Goal: Transaction & Acquisition: Book appointment/travel/reservation

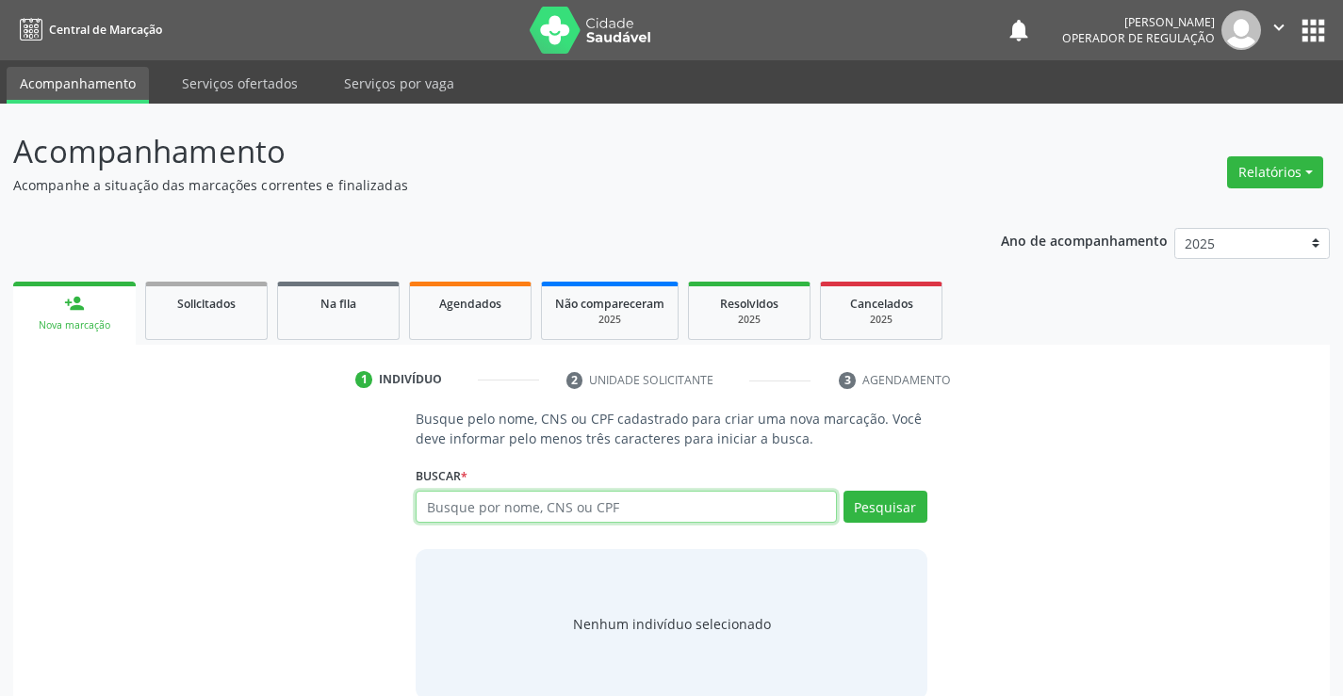
click at [577, 510] on input "text" at bounding box center [626, 507] width 420 height 32
type input "701501210354875"
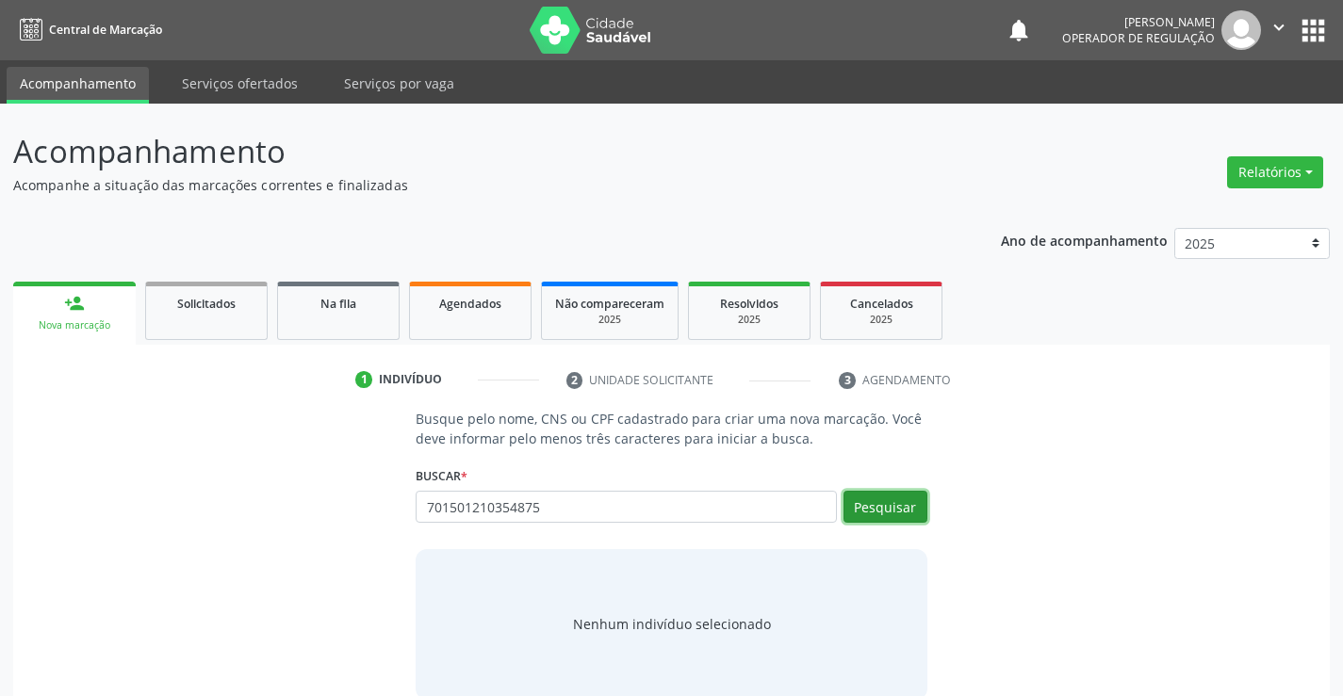
click at [894, 513] on button "Pesquisar" at bounding box center [885, 507] width 84 height 32
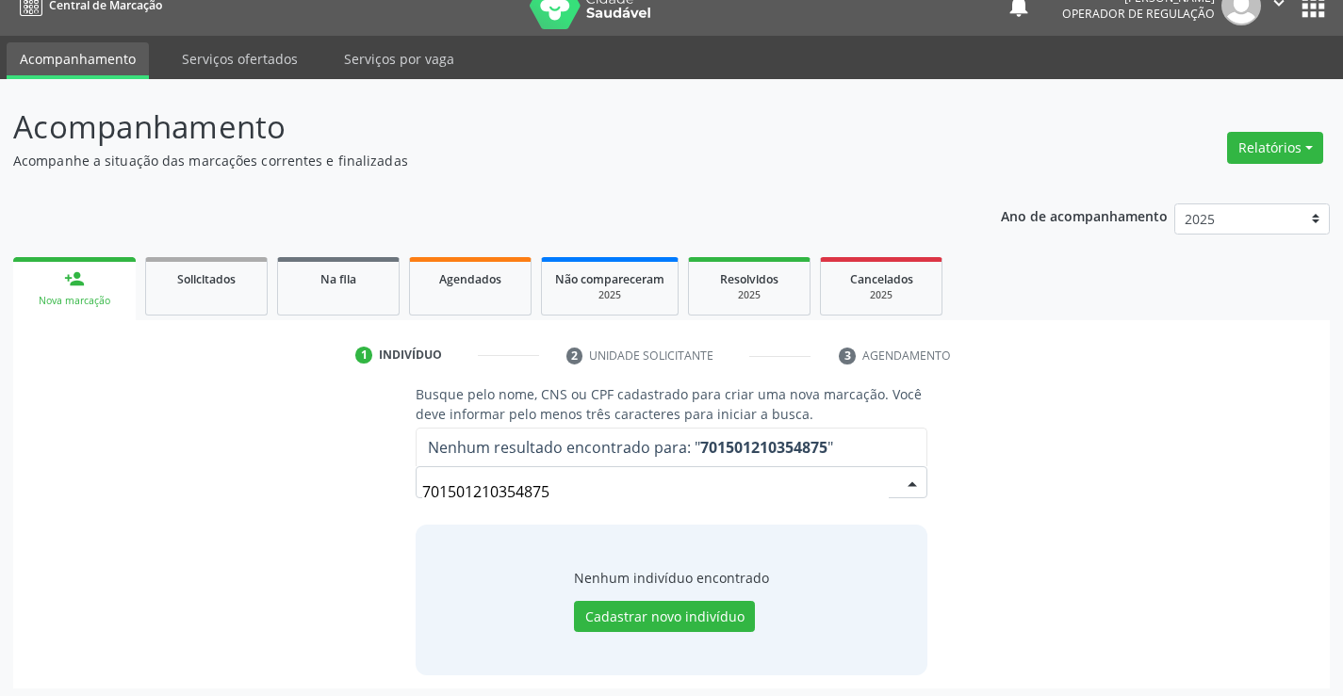
scroll to position [30, 0]
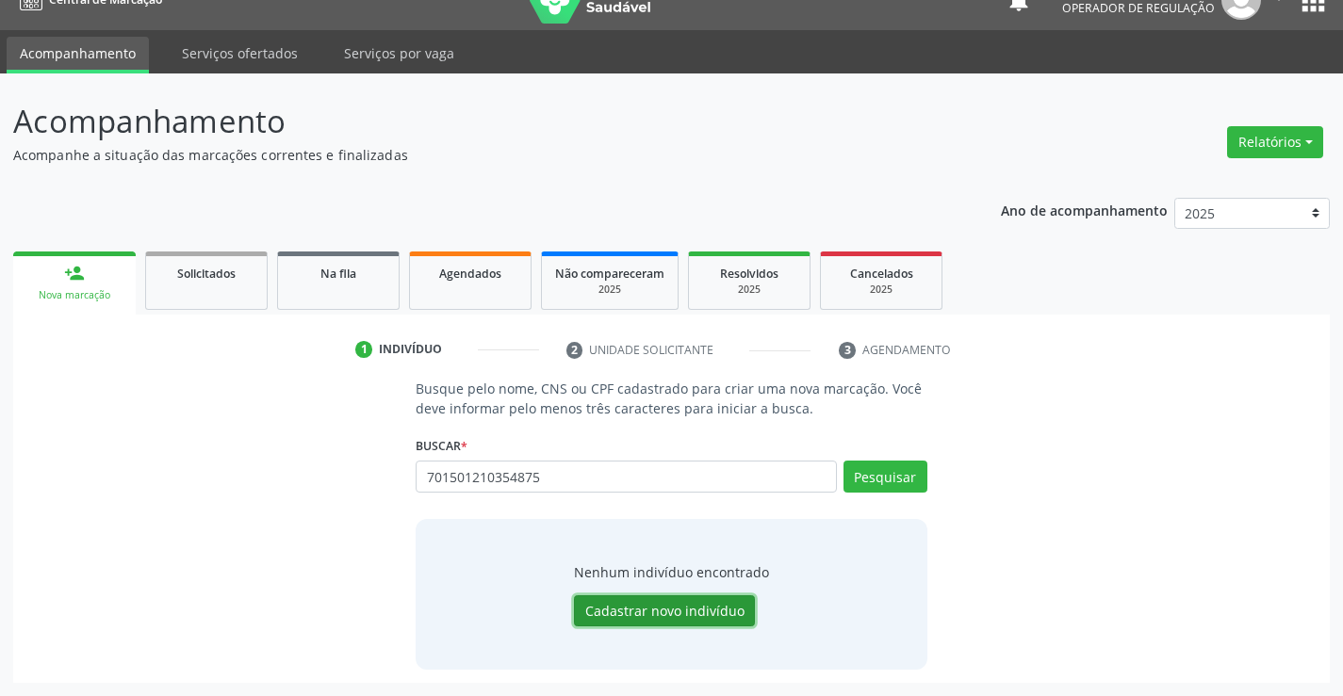
click at [658, 609] on button "Cadastrar novo indivíduo" at bounding box center [664, 611] width 181 height 32
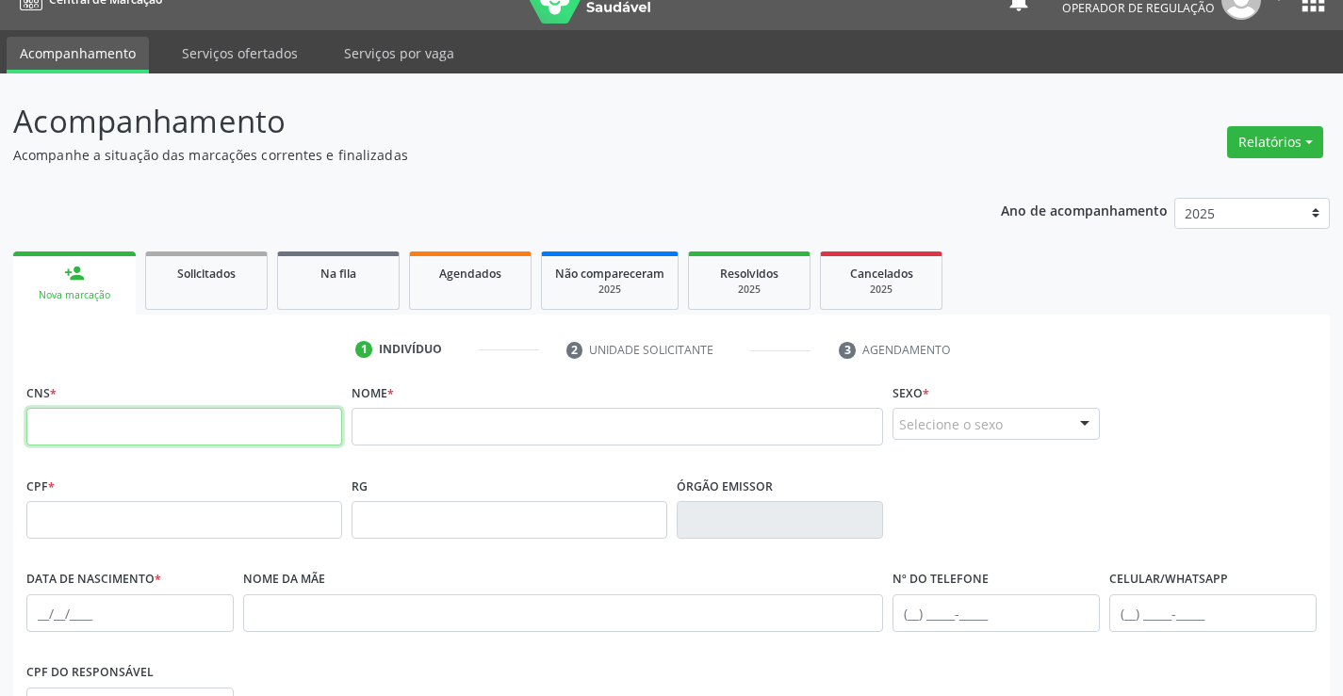
click at [139, 427] on input "text" at bounding box center [184, 427] width 316 height 38
type input "701 8012 1035 4875"
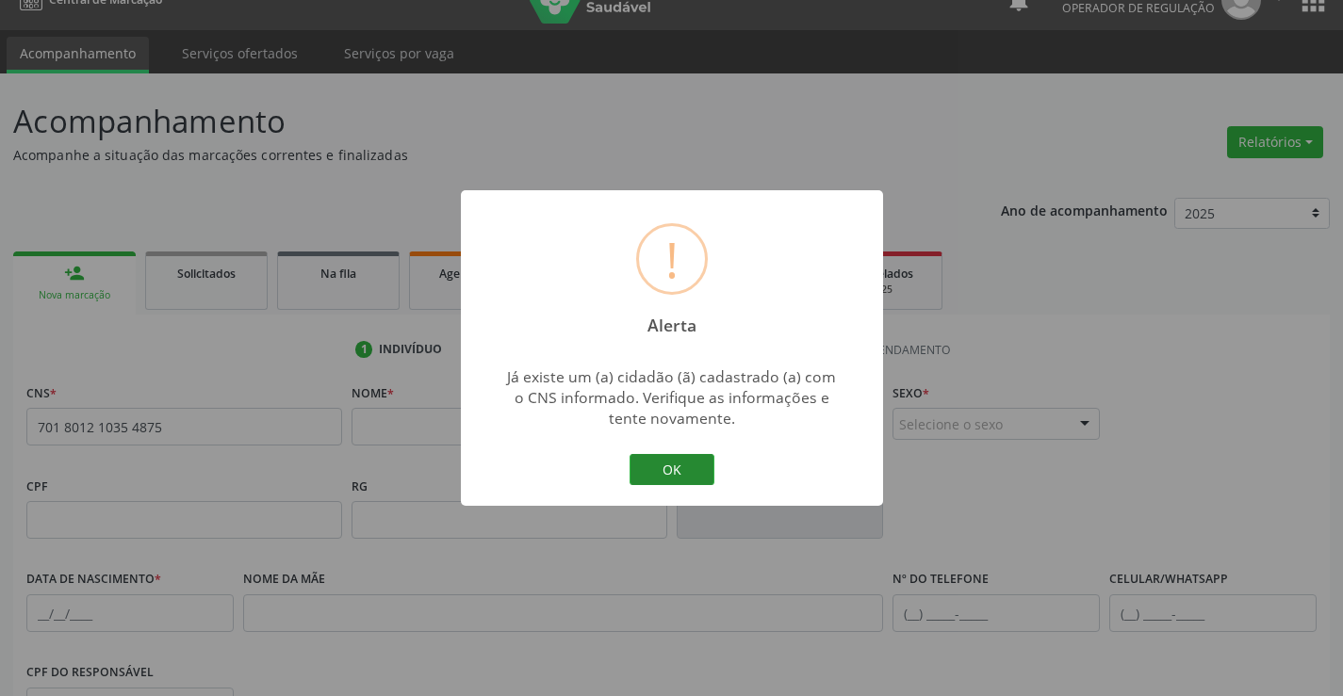
click at [675, 469] on button "OK" at bounding box center [671, 470] width 85 height 32
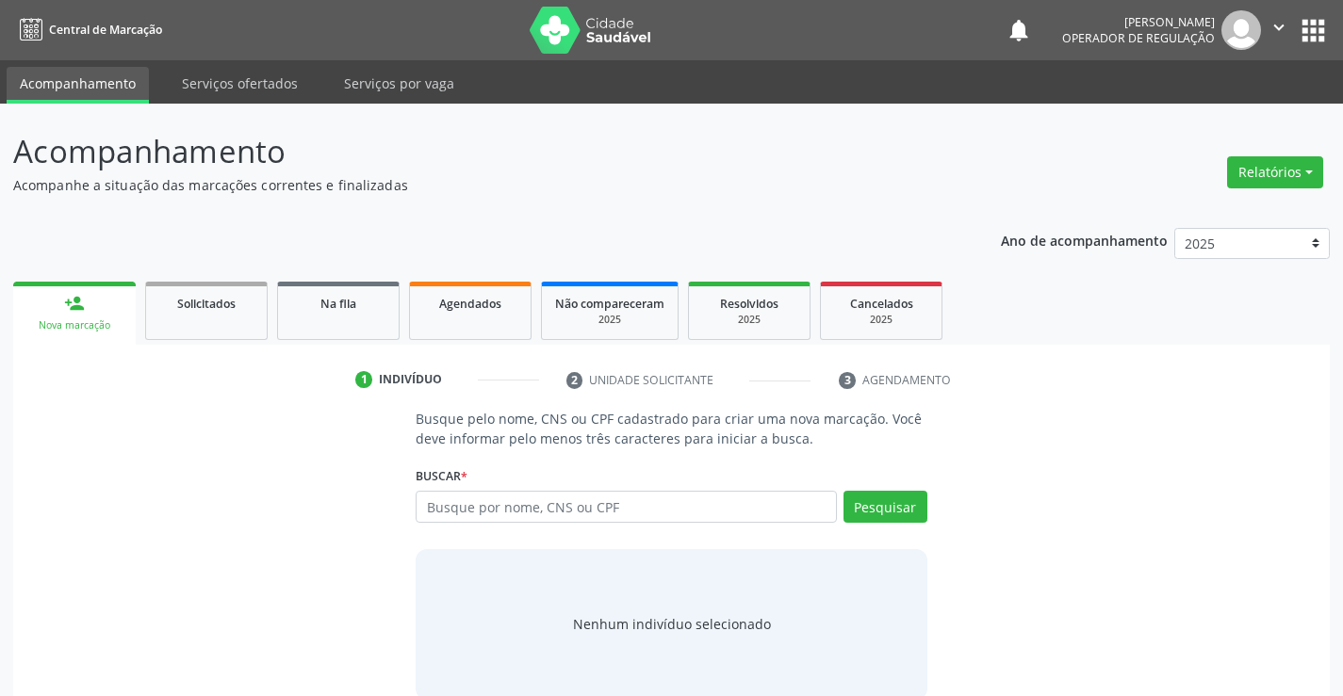
click at [581, 511] on input "text" at bounding box center [626, 507] width 420 height 32
type input "701801210354875"
click at [886, 509] on button "Pesquisar" at bounding box center [885, 507] width 84 height 32
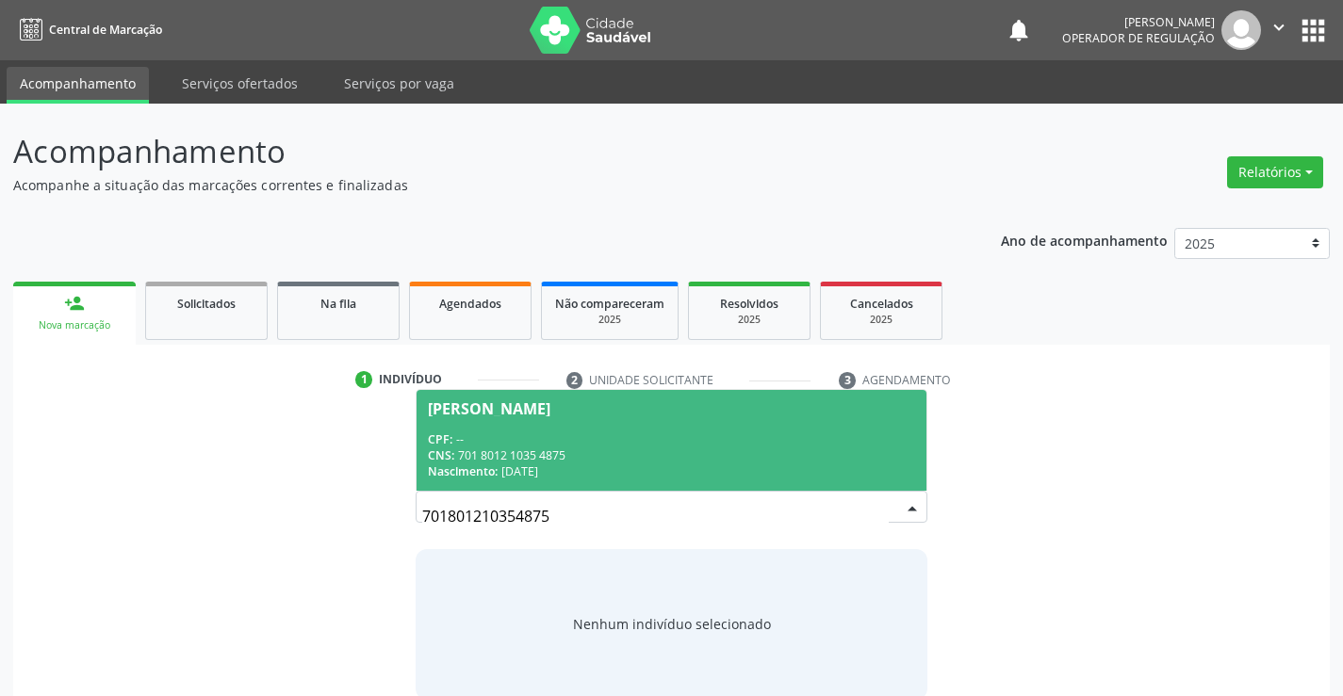
click at [633, 456] on div "CNS: 701 8012 1035 4875" at bounding box center [671, 456] width 486 height 16
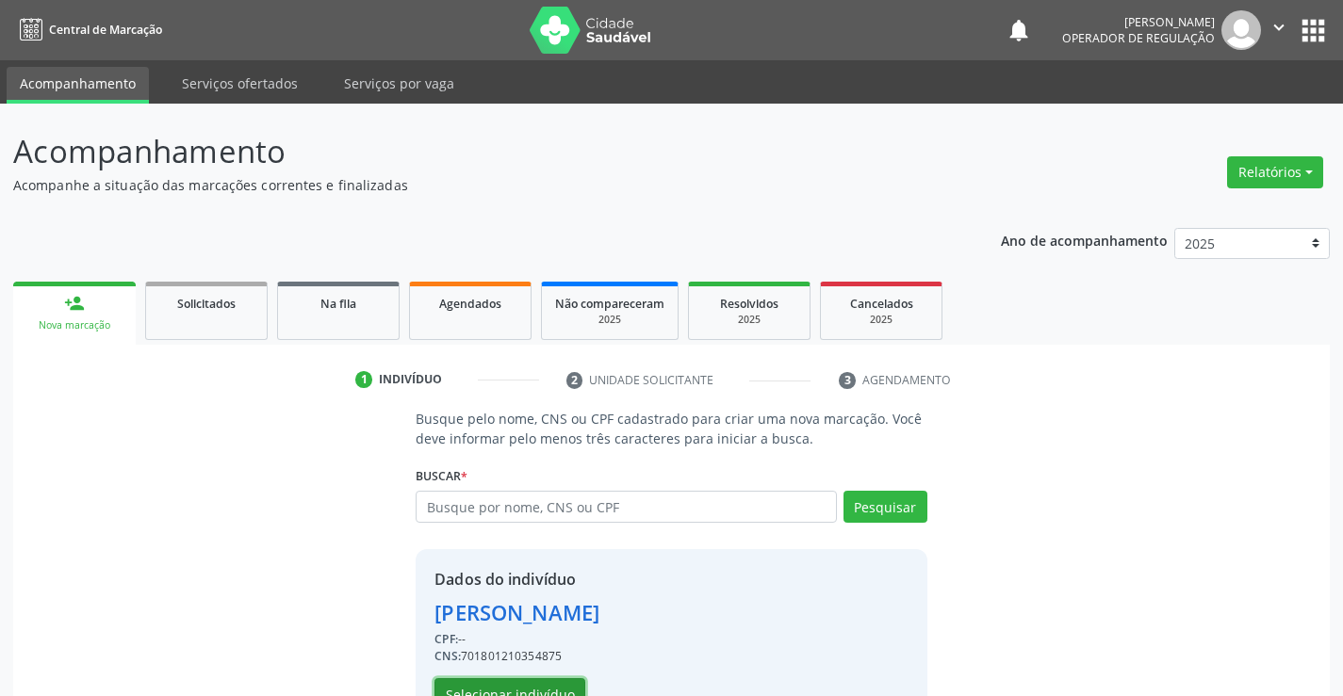
click at [543, 686] on button "Selecionar indivíduo" at bounding box center [509, 694] width 151 height 32
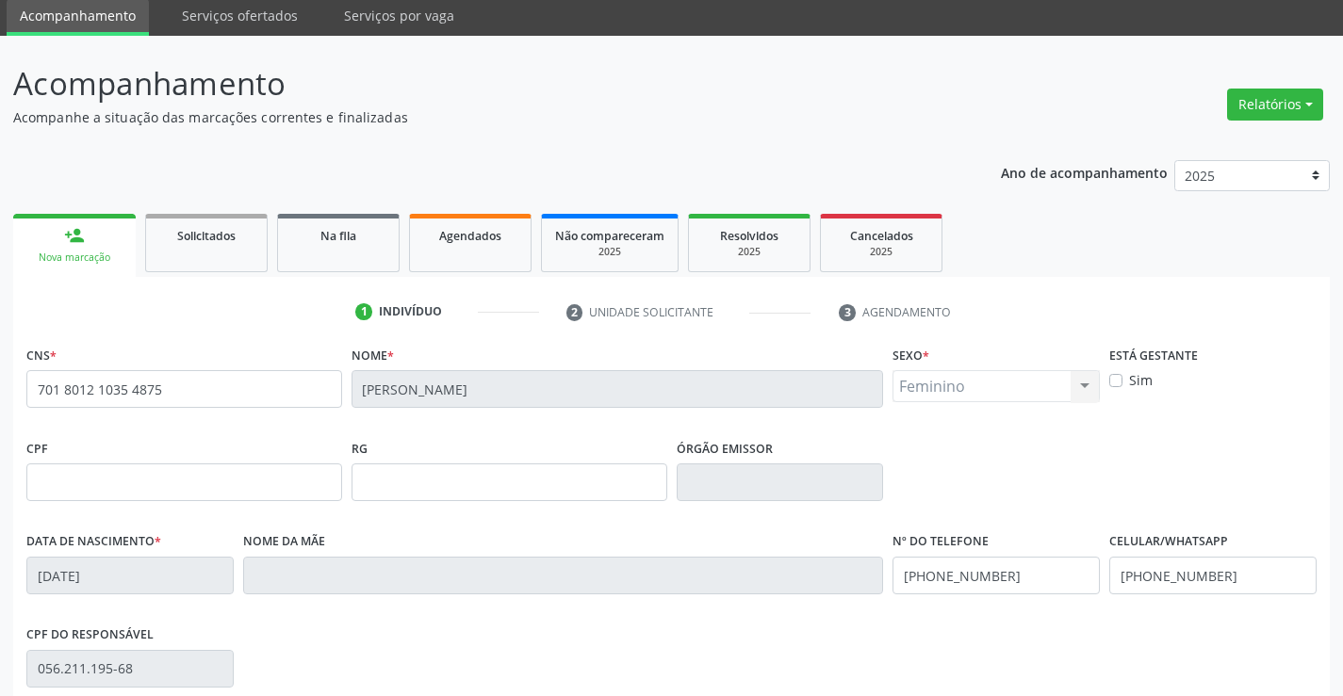
scroll to position [283, 0]
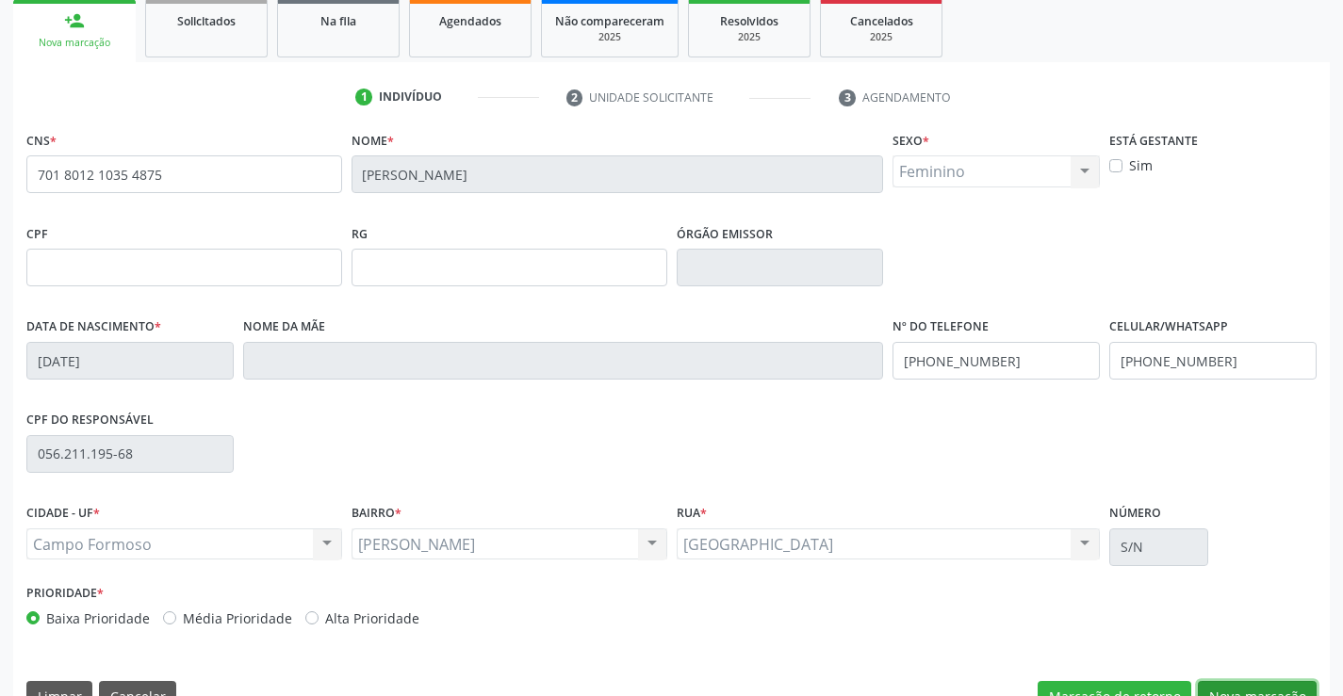
click at [1230, 691] on button "Nova marcação" at bounding box center [1257, 697] width 119 height 32
click at [1230, 691] on div "Acompanhamento Acompanhe a situação das marcações correntes e finalizadas Relat…" at bounding box center [671, 280] width 1343 height 918
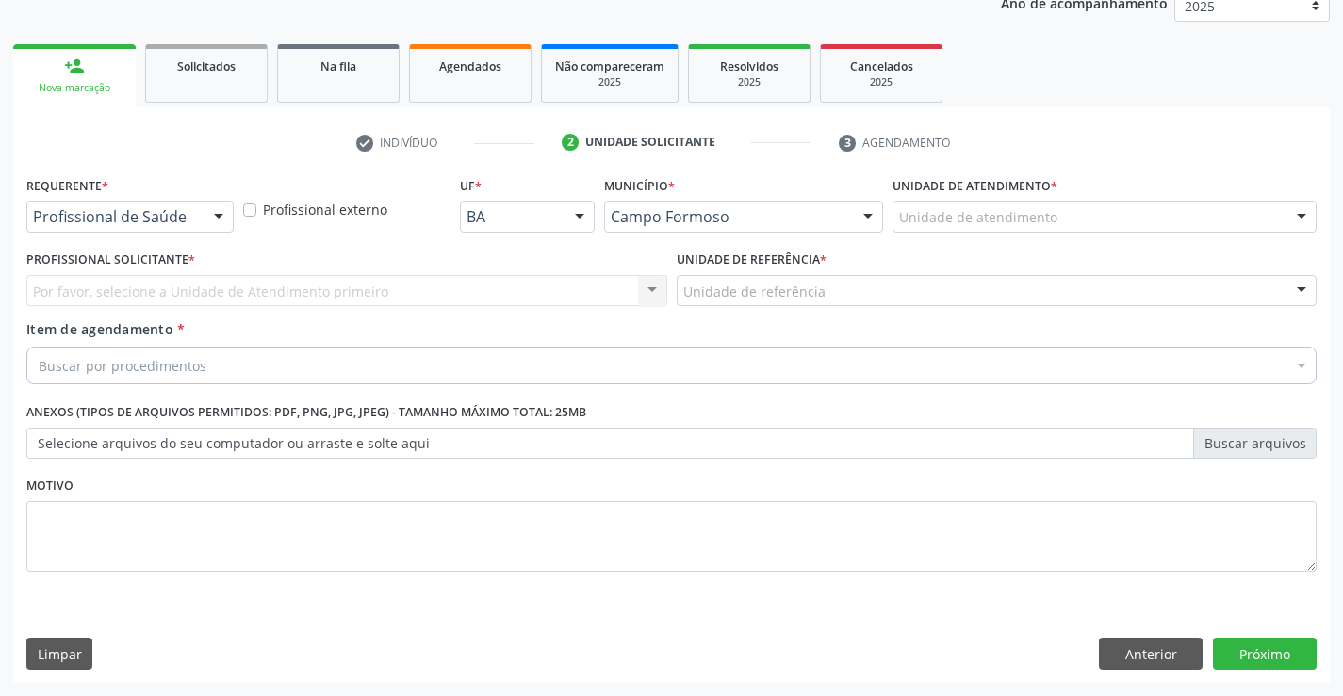
scroll to position [237, 0]
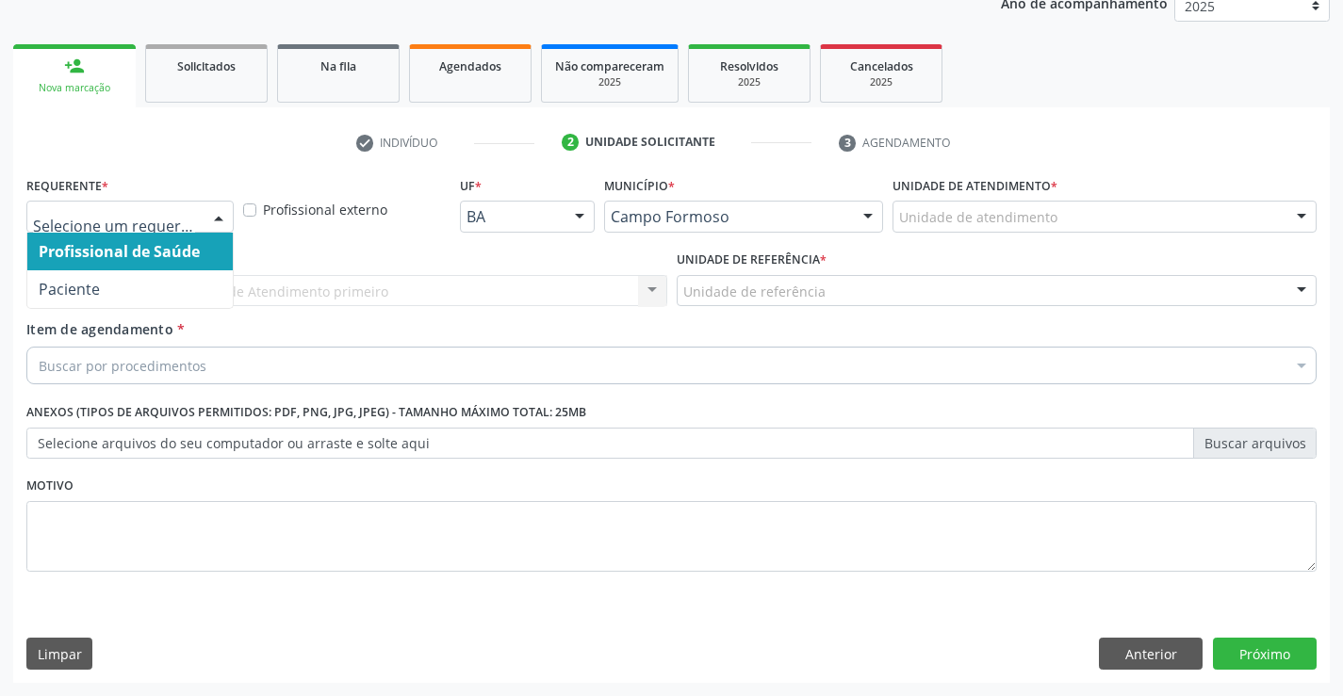
click at [174, 204] on div at bounding box center [129, 217] width 207 height 32
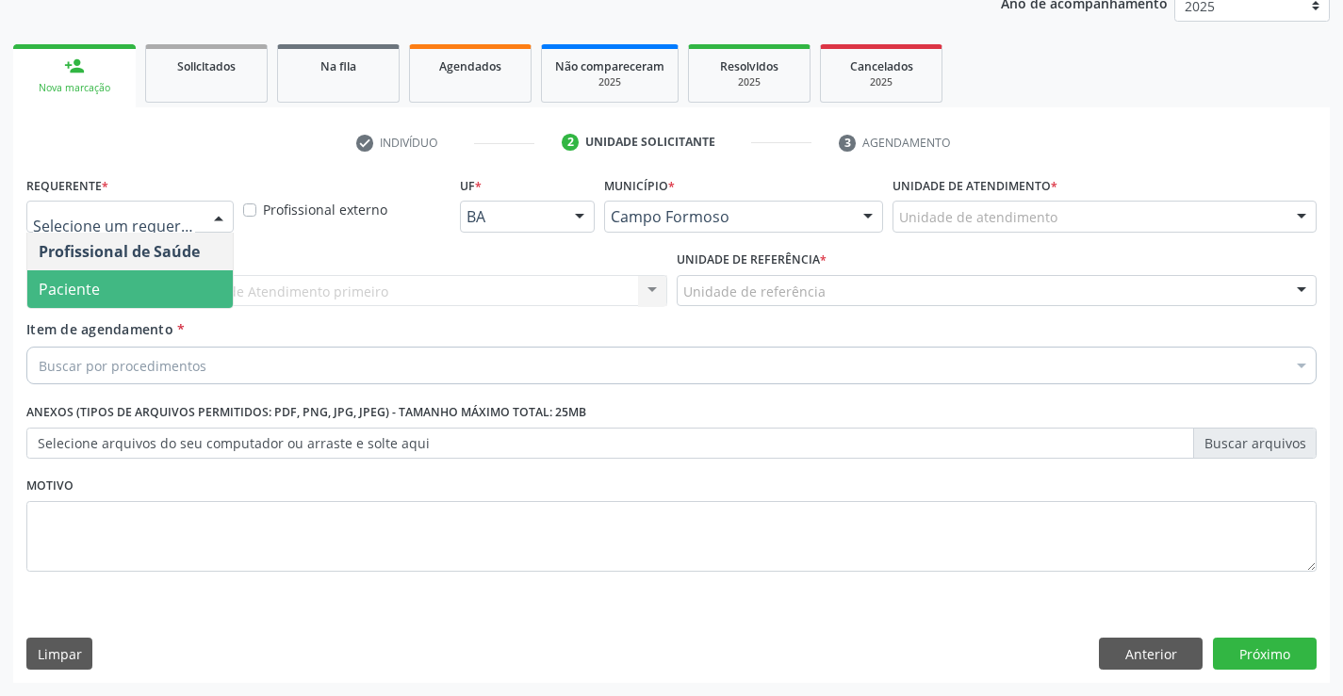
click at [139, 289] on span "Paciente" at bounding box center [129, 289] width 205 height 38
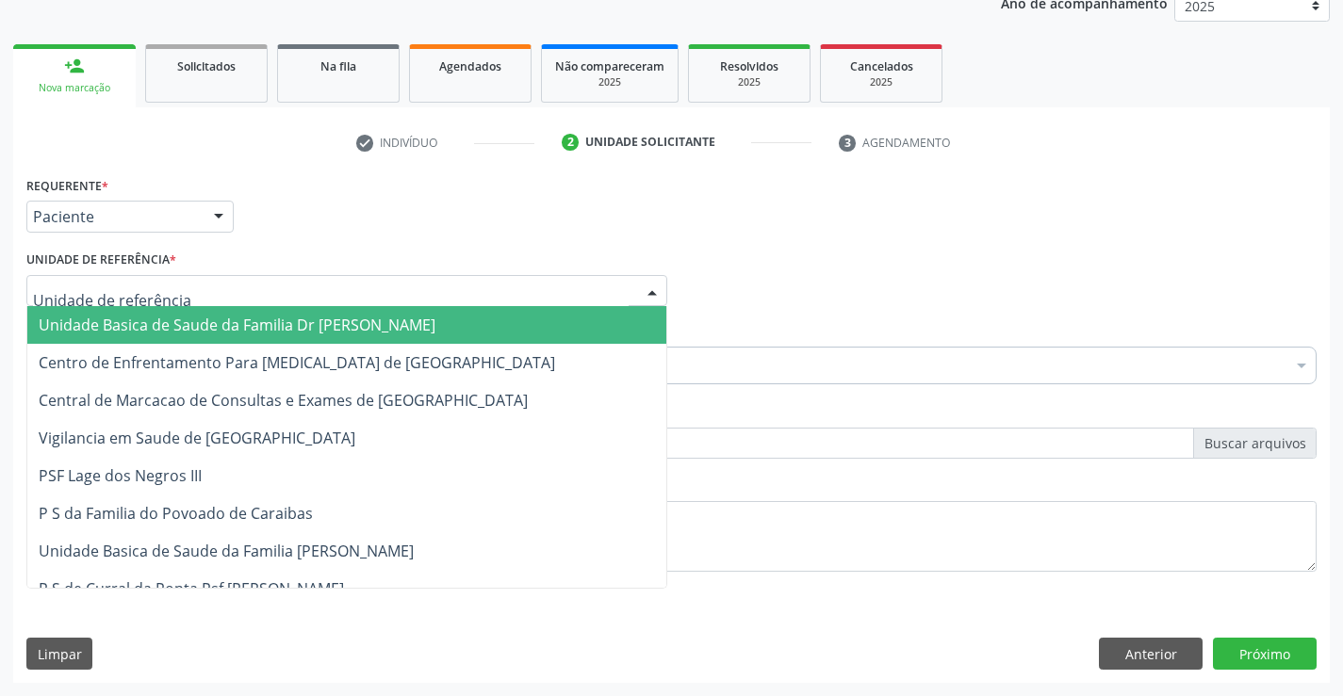
click at [162, 318] on span "Unidade Basica de Saude da Familia Dr [PERSON_NAME]" at bounding box center [237, 325] width 397 height 21
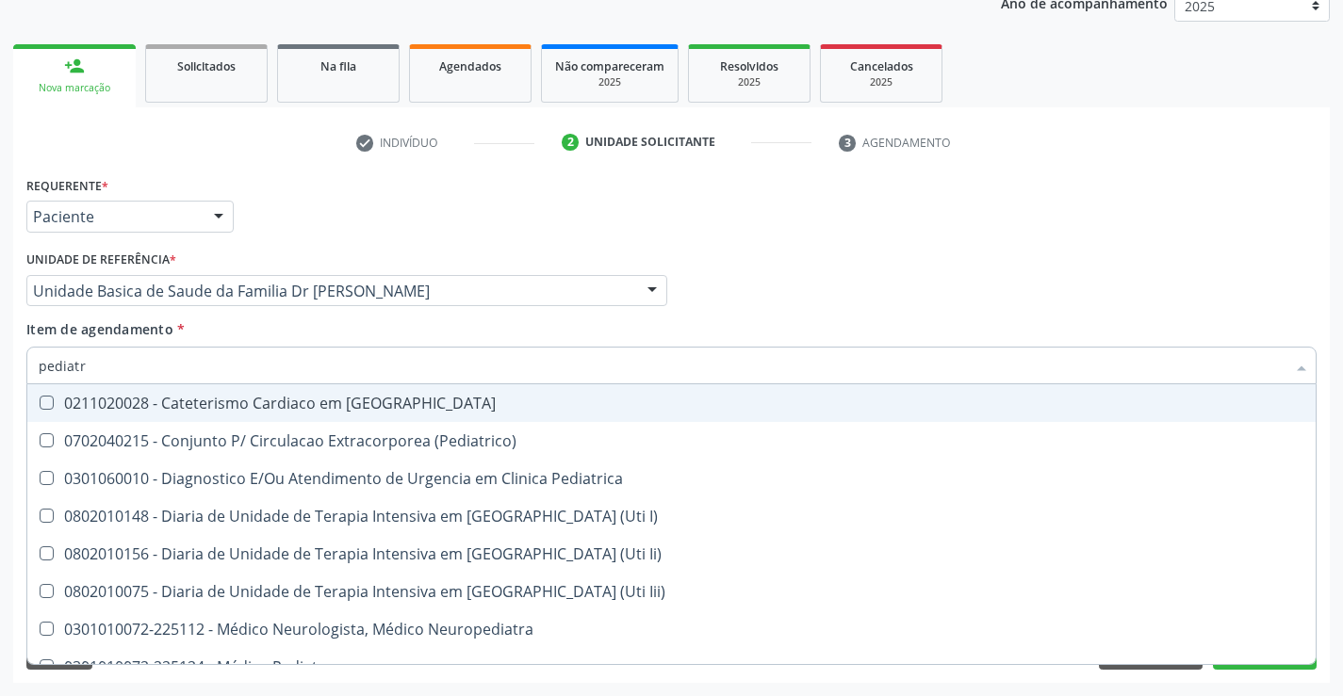
type input "pediatra"
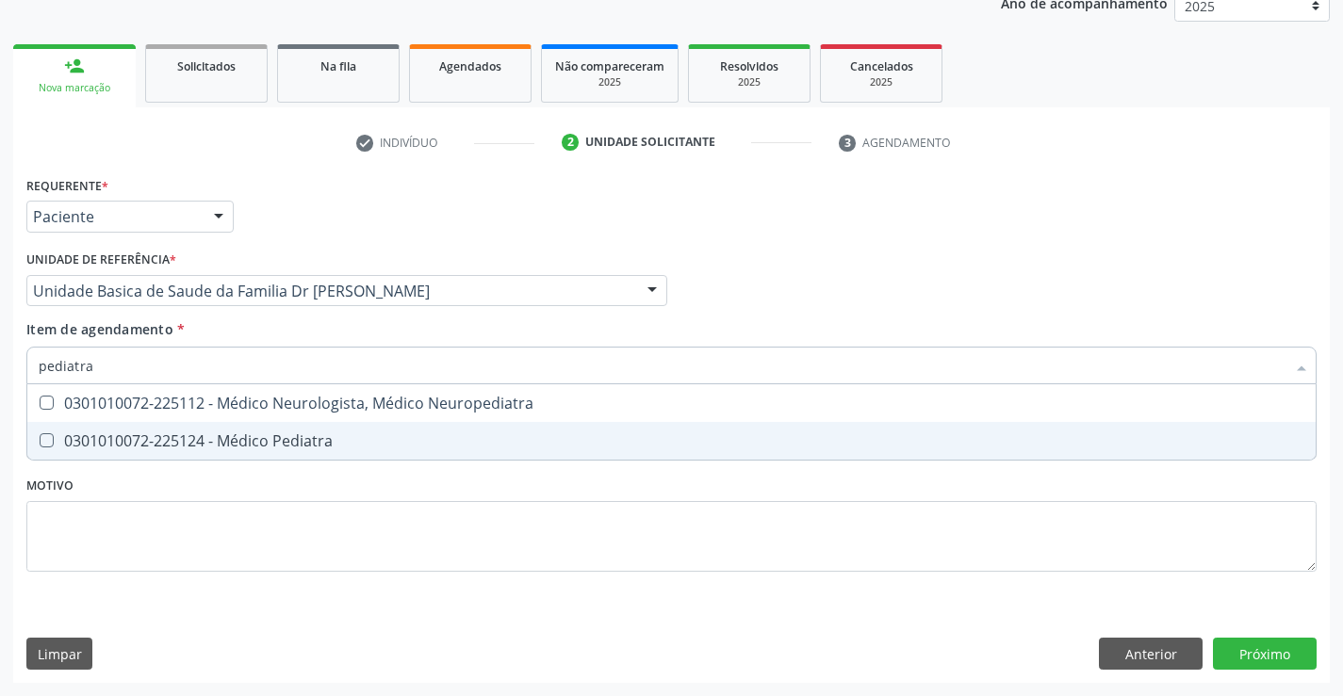
click at [316, 445] on div "0301010072-225124 - Médico Pediatra" at bounding box center [671, 440] width 1265 height 15
checkbox Pediatra "true"
click at [1249, 650] on div "Requerente * Paciente Profissional de Saúde Paciente Nenhum resultado encontrad…" at bounding box center [671, 427] width 1316 height 512
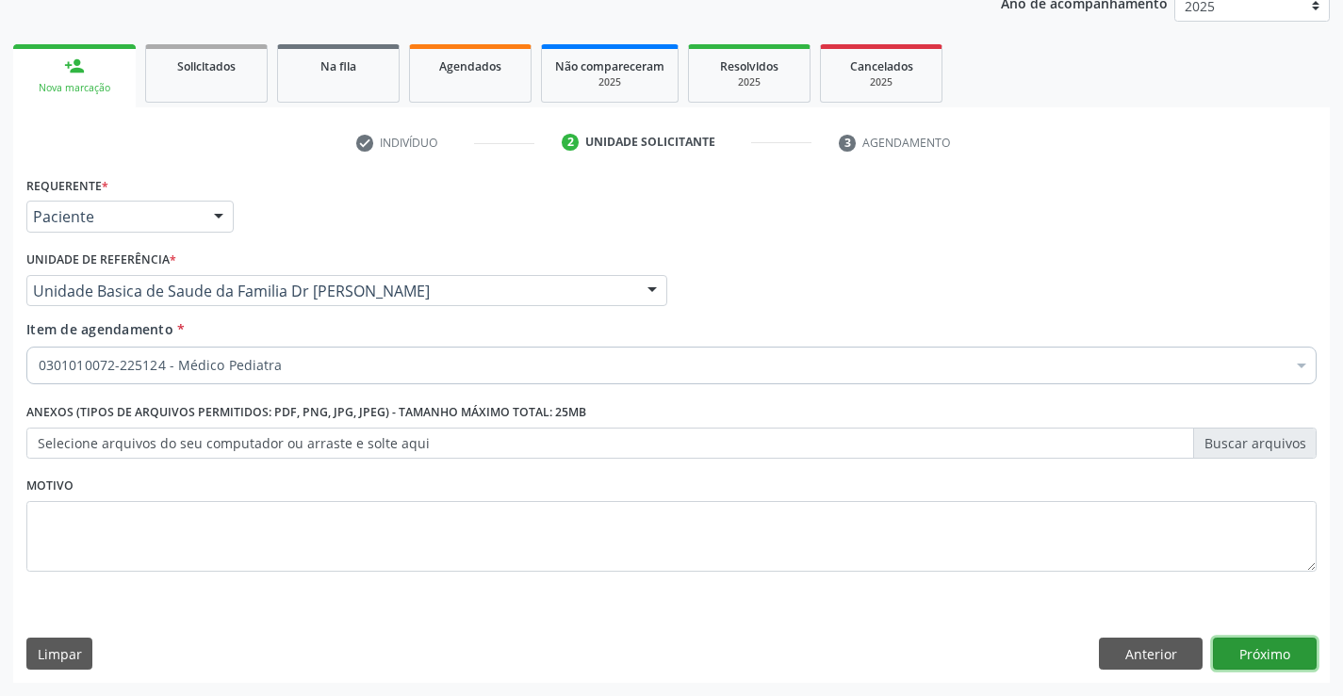
click at [1261, 652] on button "Próximo" at bounding box center [1265, 654] width 104 height 32
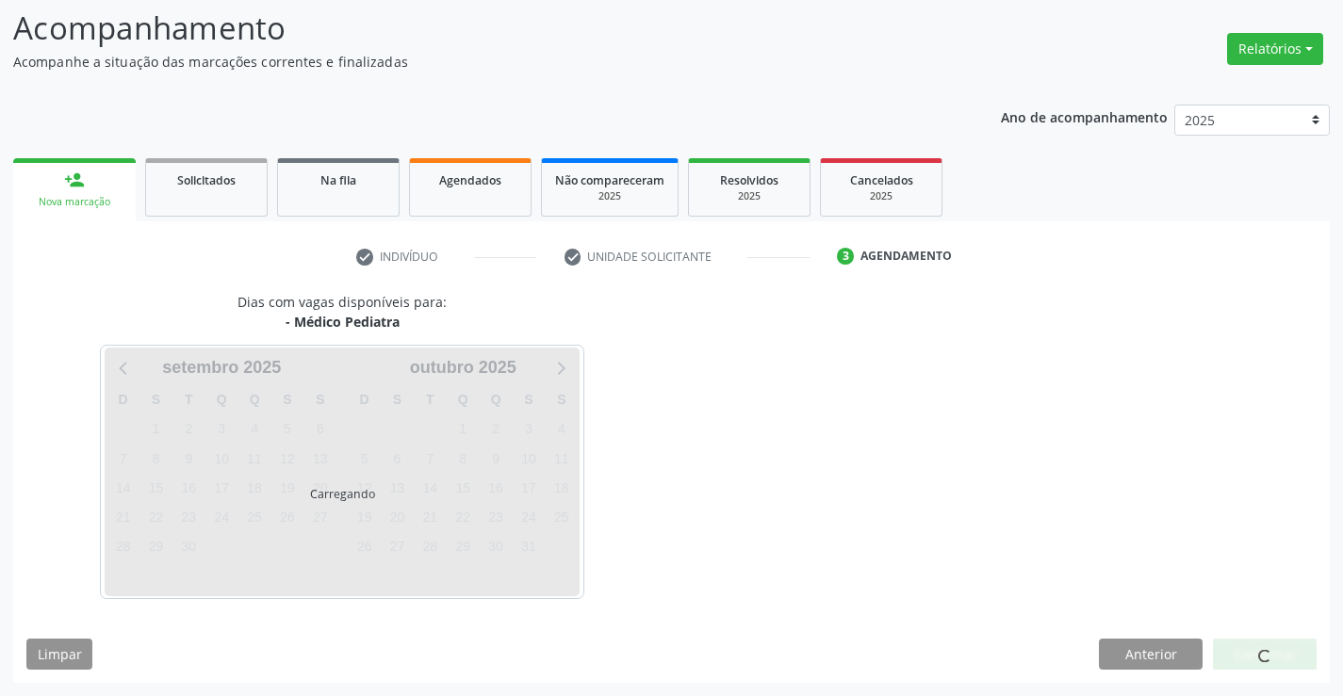
scroll to position [123, 0]
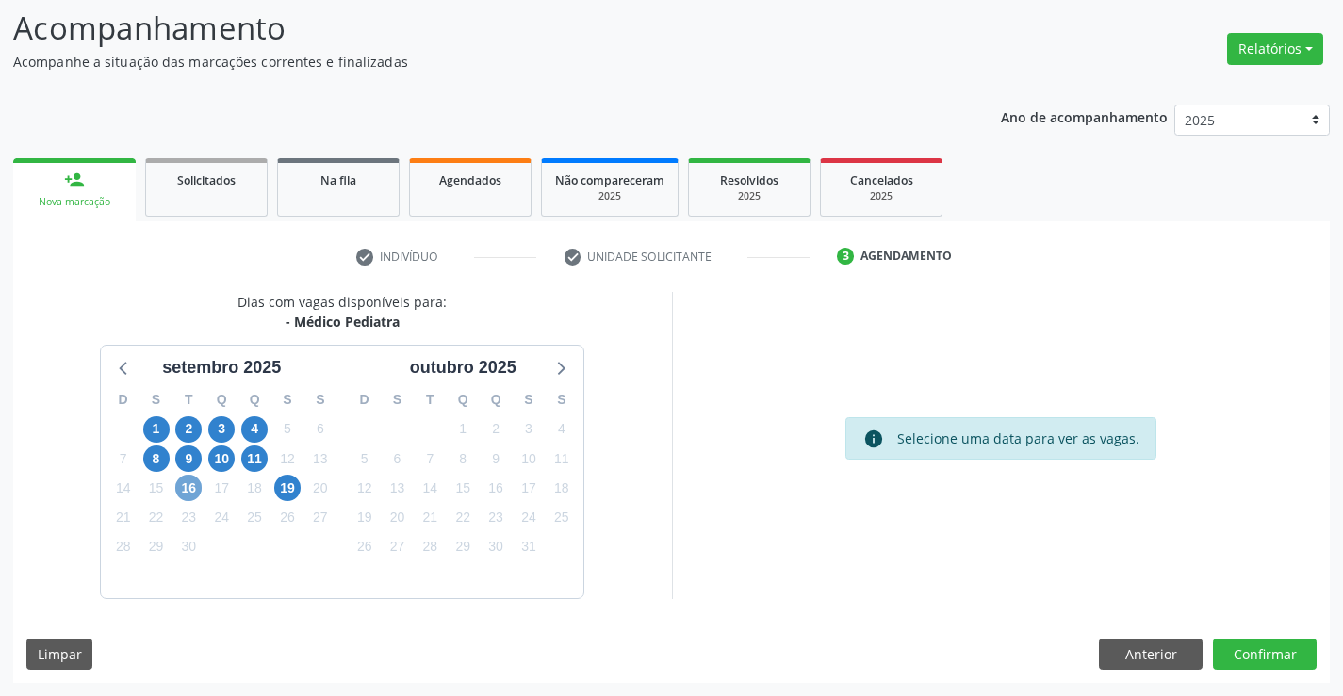
click at [196, 488] on span "16" at bounding box center [188, 488] width 26 height 26
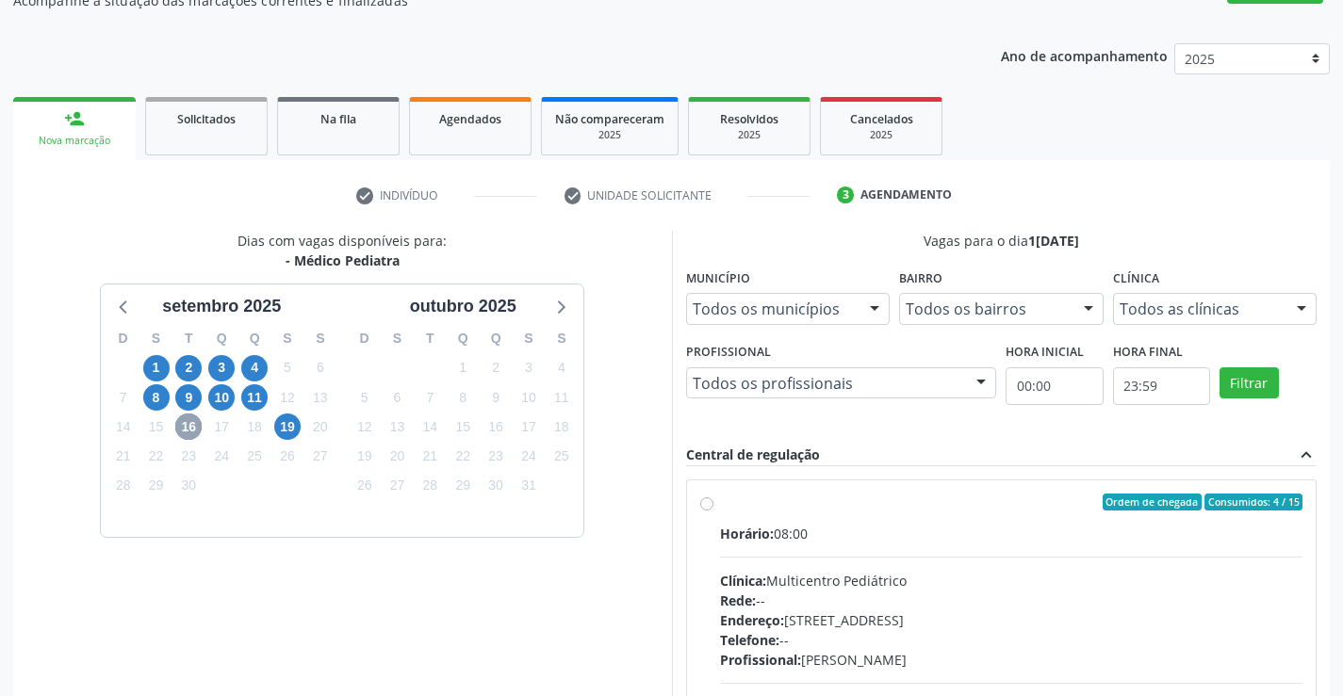
scroll to position [218, 0]
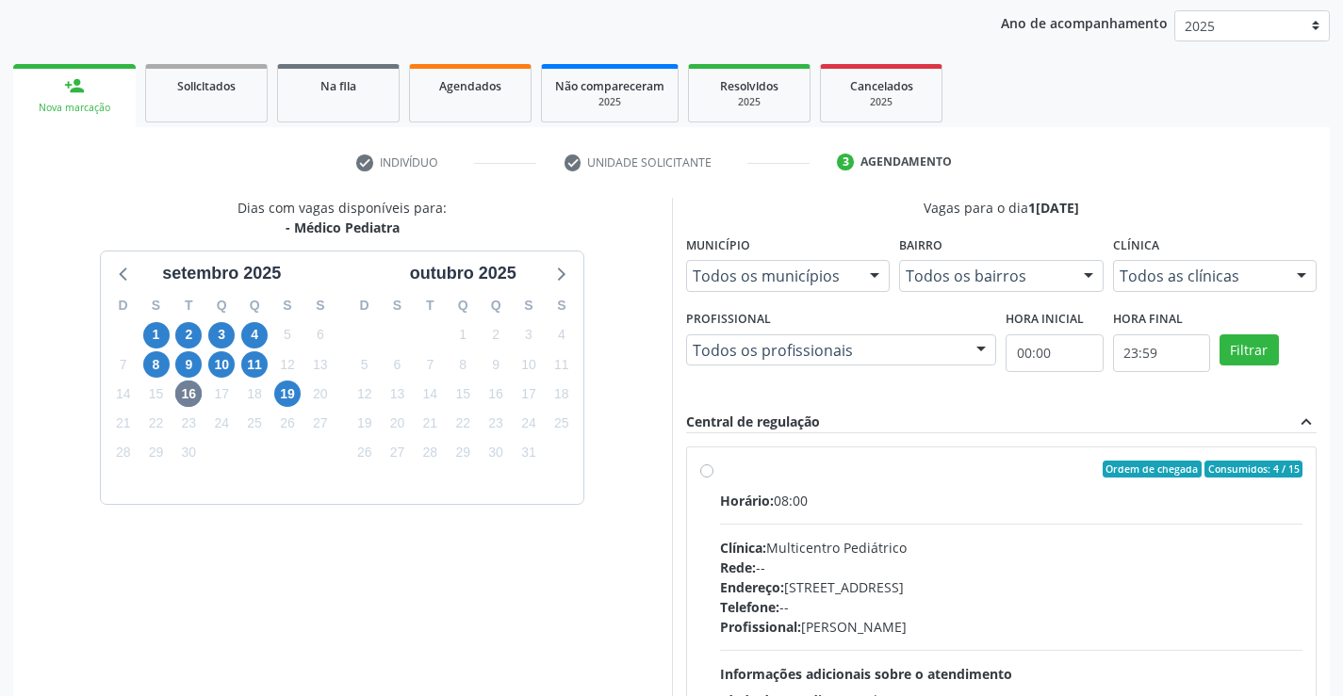
click at [716, 474] on div "Ordem de chegada Consumidos: 4 / 15 Horário: 08:00 Clínica: Multicentro Pediátr…" at bounding box center [1001, 605] width 603 height 289
radio input "true"
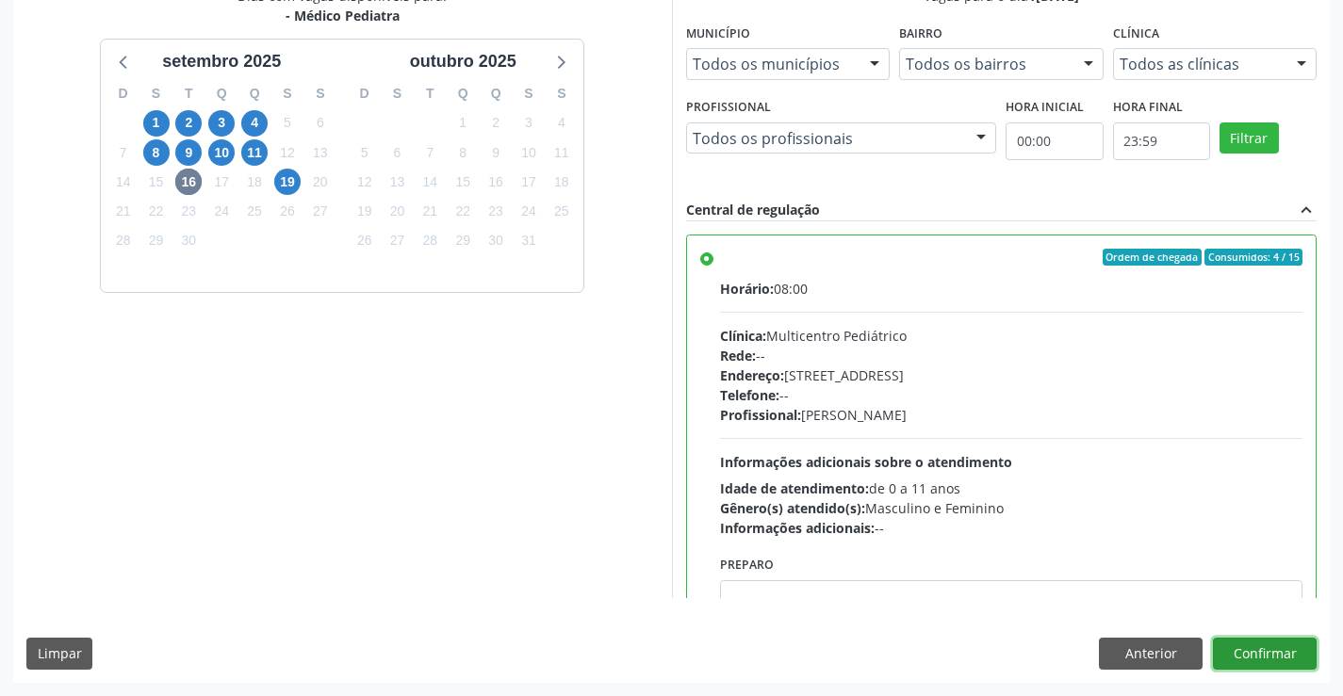
click at [1248, 646] on button "Confirmar" at bounding box center [1265, 654] width 104 height 32
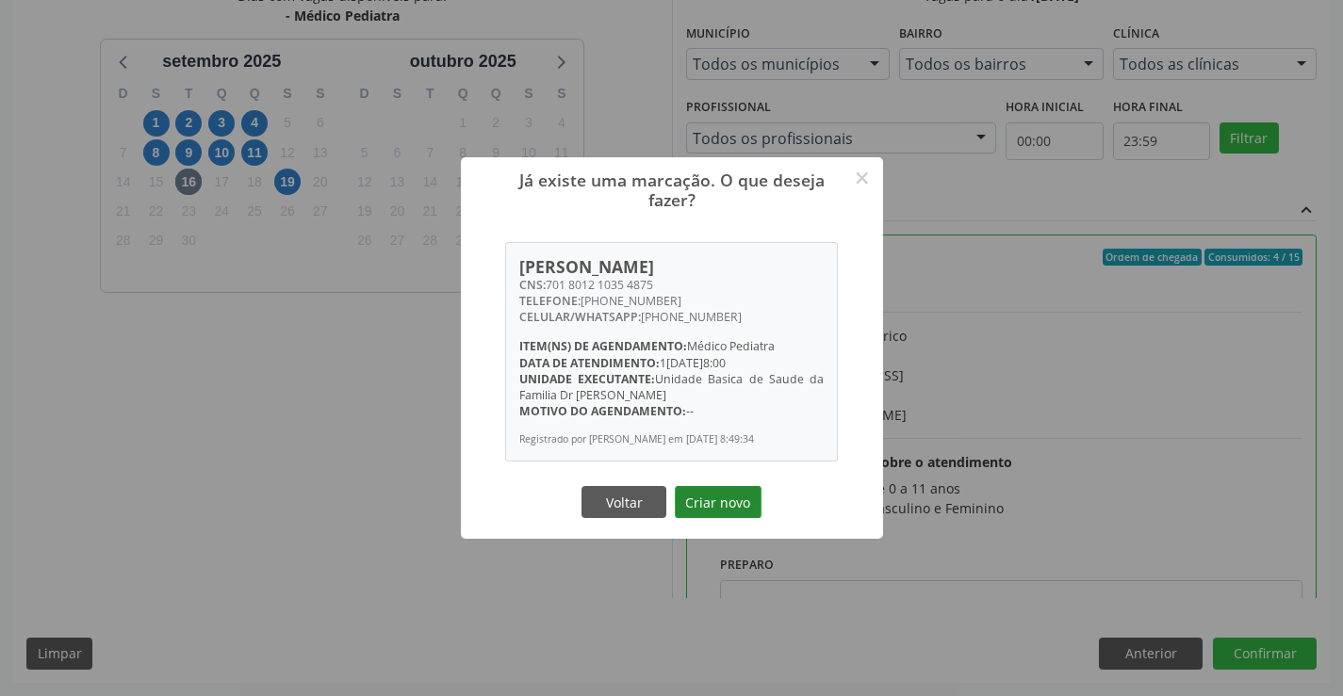
click at [728, 511] on button "Criar novo" at bounding box center [718, 502] width 87 height 32
click at [728, 511] on div "Já existe uma marcação. O que deseja fazer? × Maite Soares de Almeida CNS: 701 …" at bounding box center [672, 347] width 422 height 381
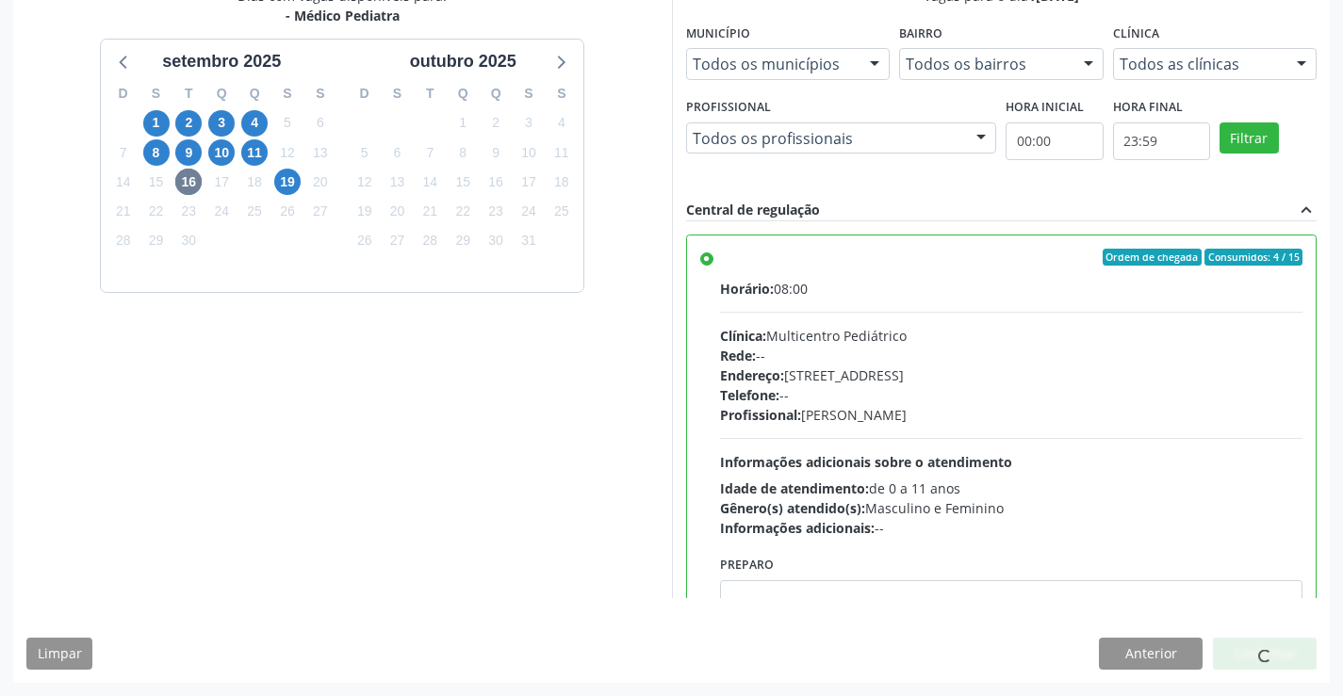
scroll to position [0, 0]
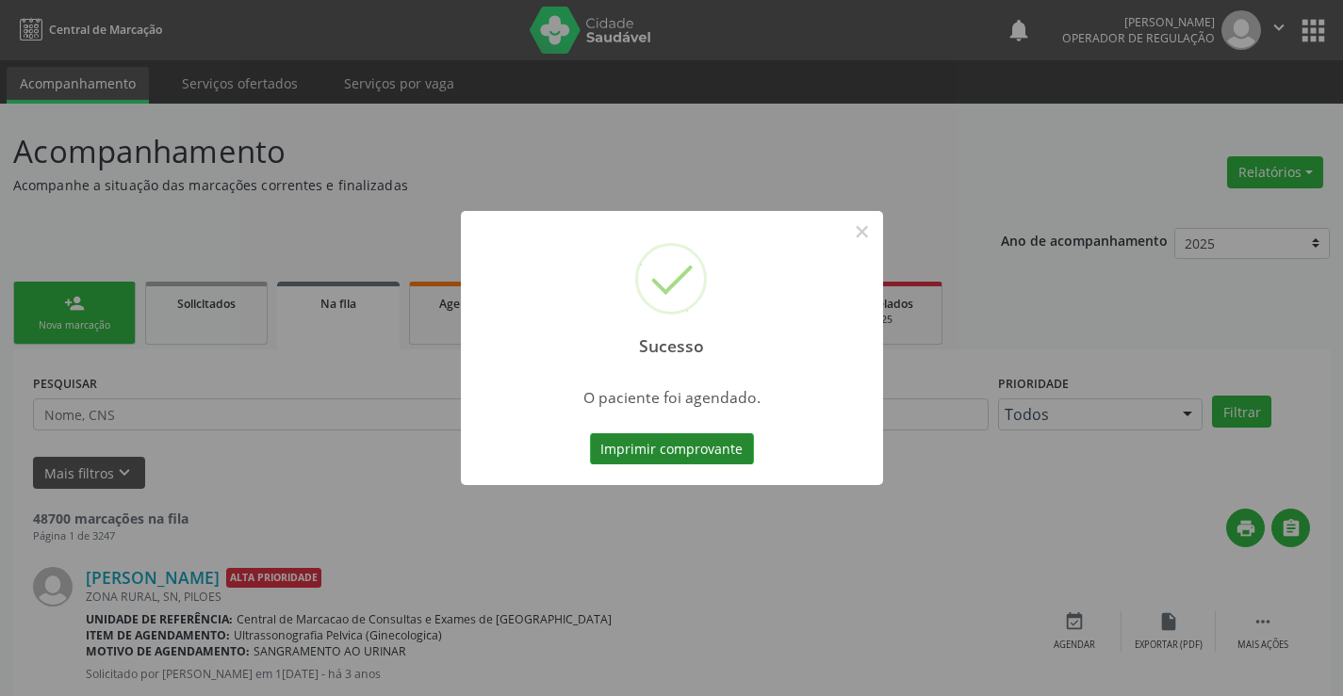
click at [701, 448] on button "Imprimir comprovante" at bounding box center [672, 449] width 164 height 32
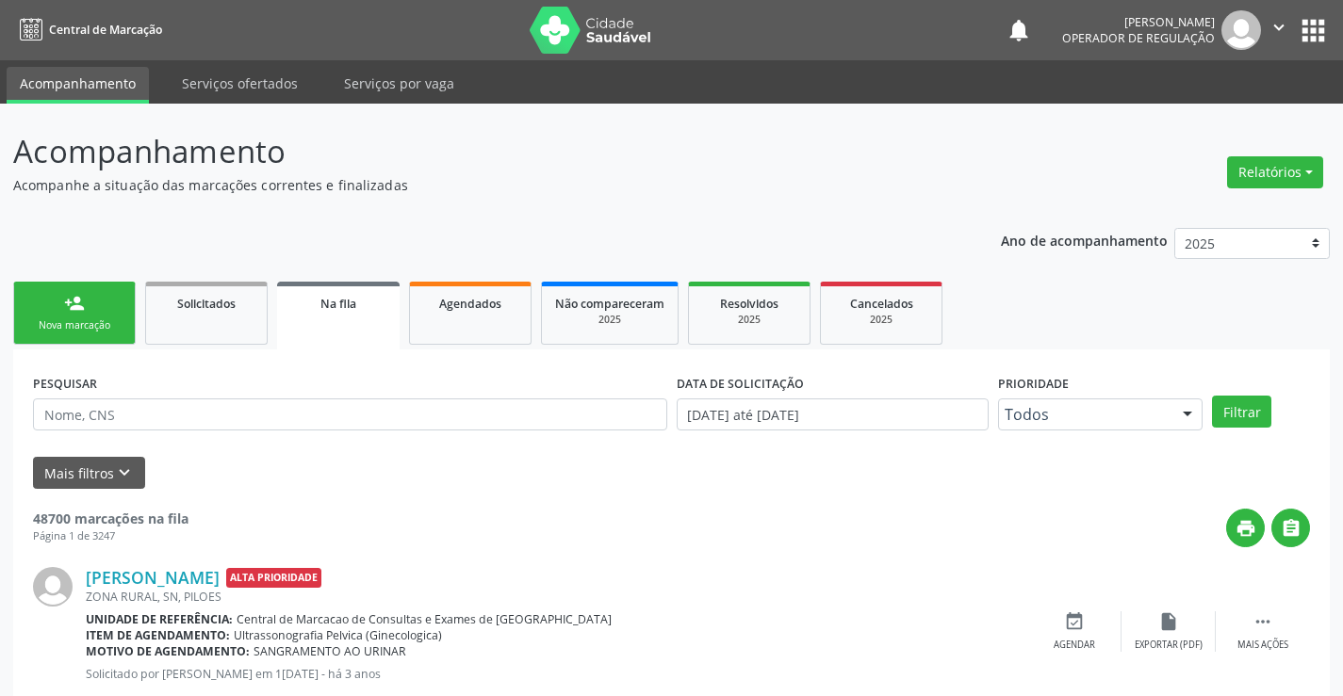
click at [106, 320] on div "Nova marcação" at bounding box center [74, 325] width 94 height 14
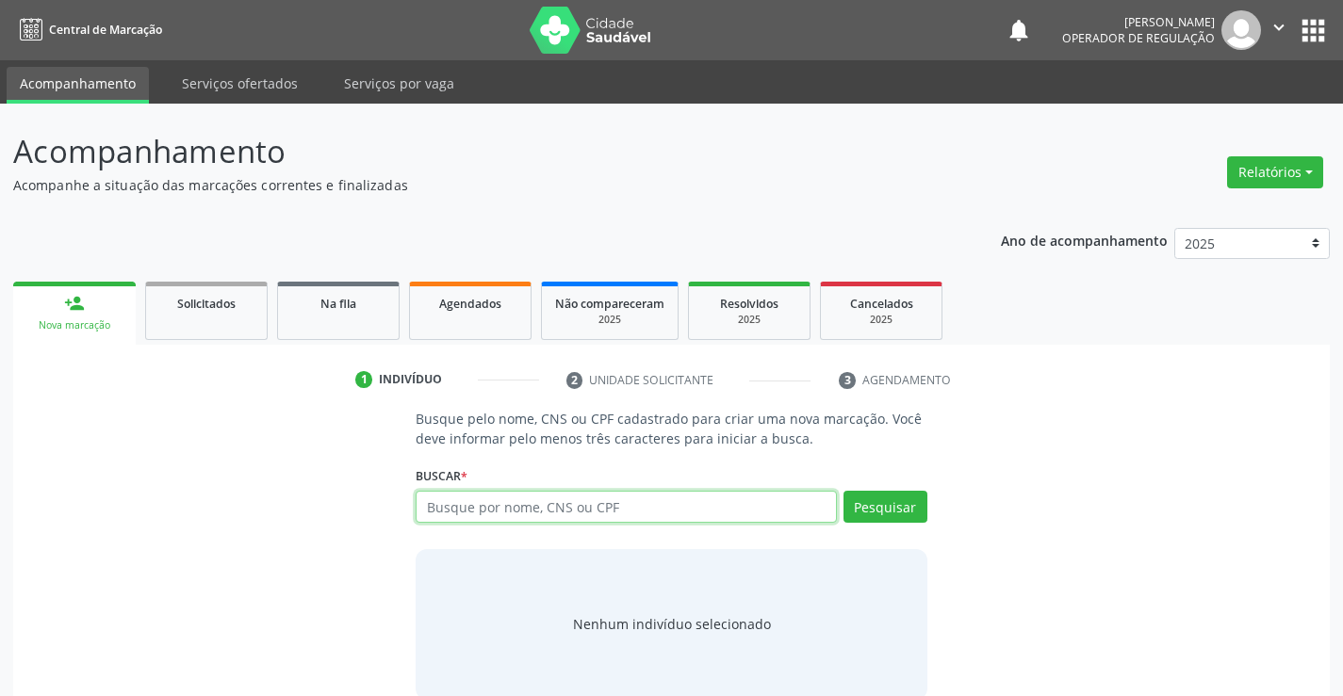
click at [522, 492] on input "text" at bounding box center [626, 507] width 420 height 32
click at [584, 503] on input "text" at bounding box center [626, 507] width 420 height 32
type input "709000823903719"
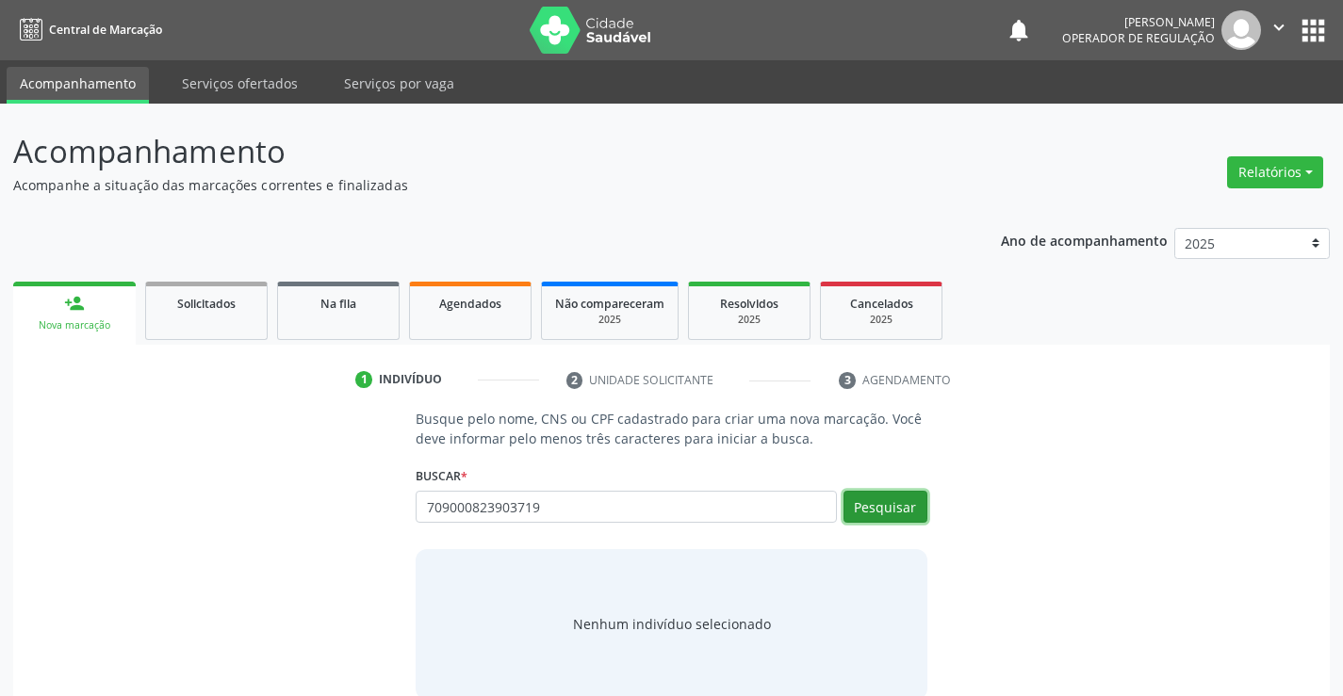
click at [903, 499] on button "Pesquisar" at bounding box center [885, 507] width 84 height 32
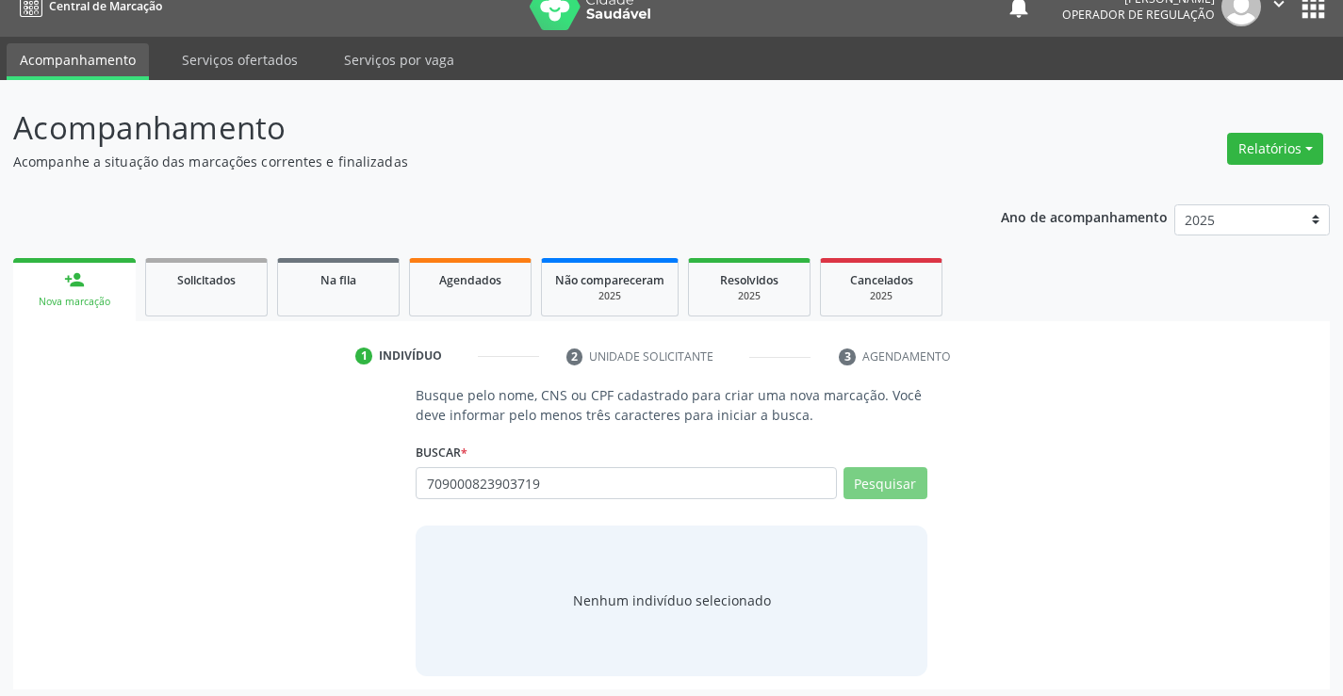
scroll to position [30, 0]
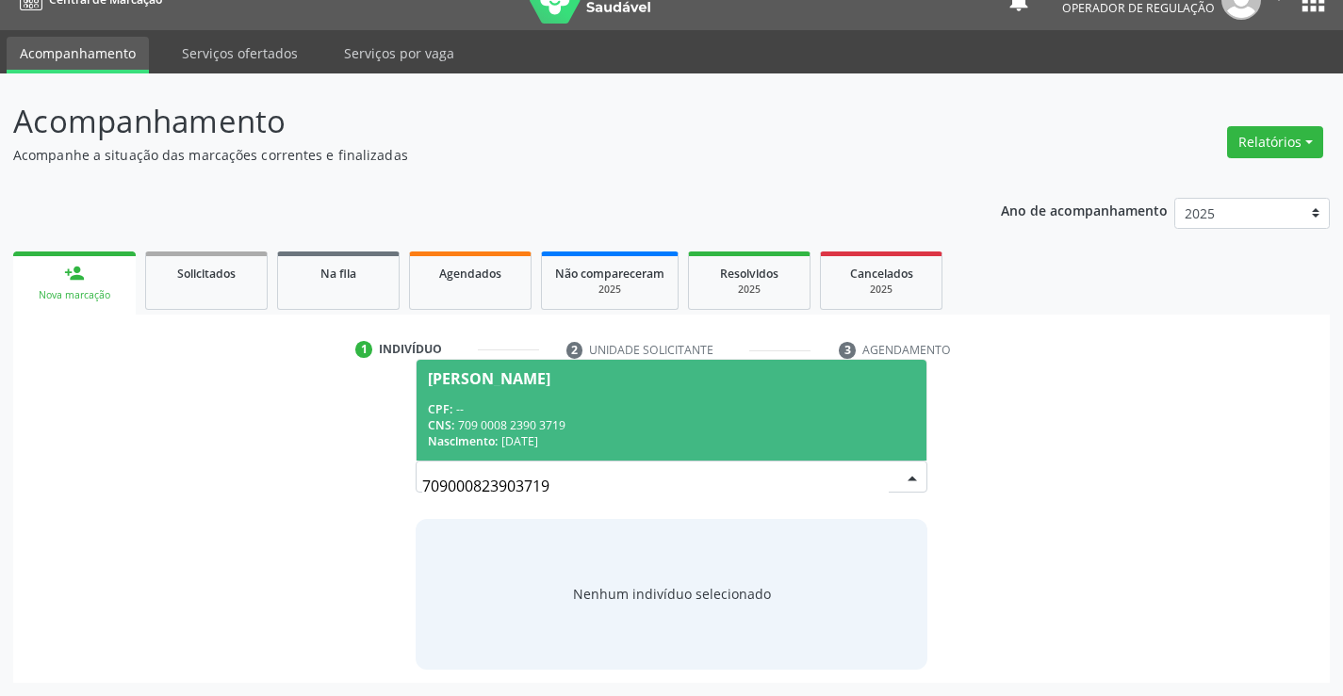
click at [613, 424] on div "CNS: 709 0008 2390 3719" at bounding box center [671, 425] width 486 height 16
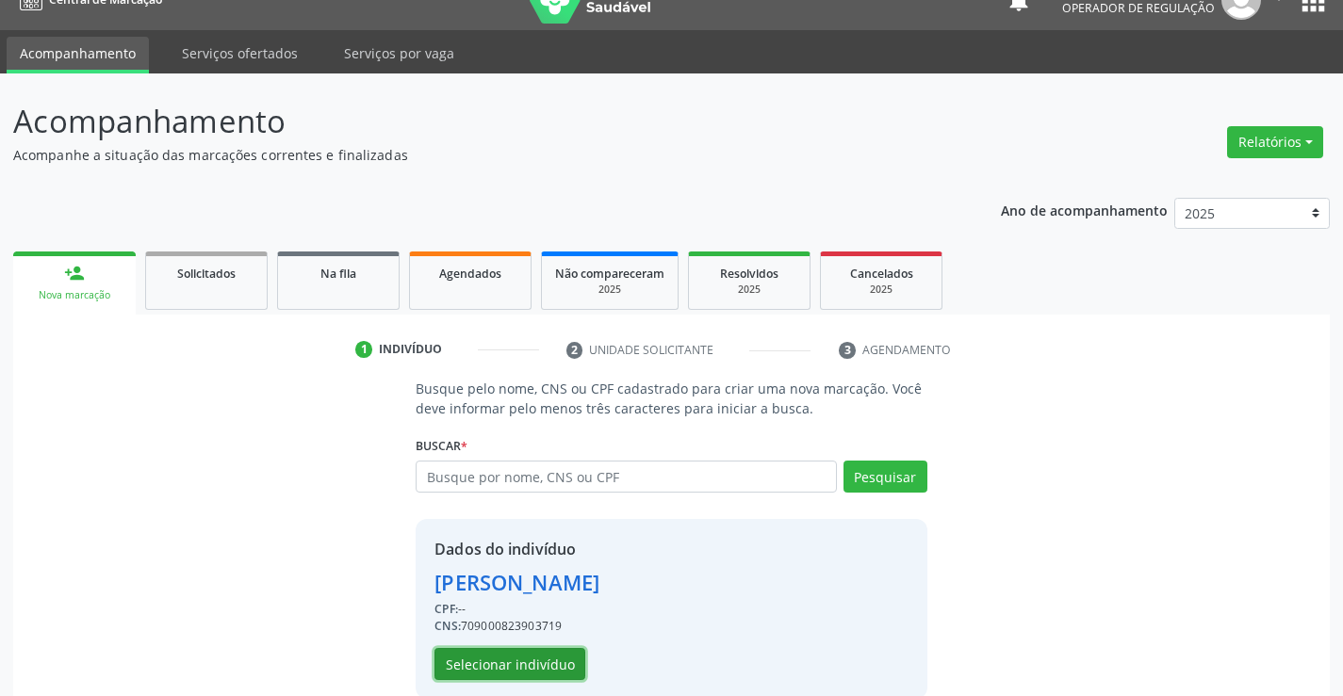
click at [539, 660] on button "Selecionar indivíduo" at bounding box center [509, 664] width 151 height 32
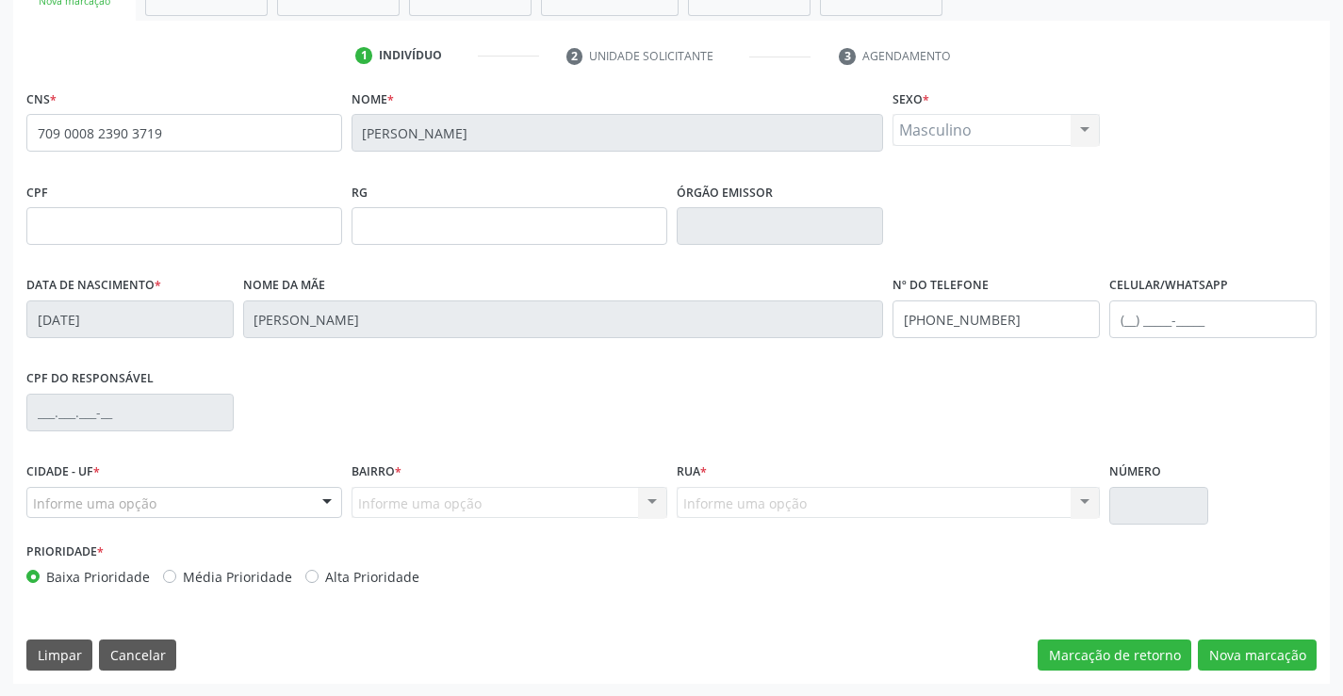
scroll to position [325, 0]
click at [1242, 656] on button "Nova marcação" at bounding box center [1257, 655] width 119 height 32
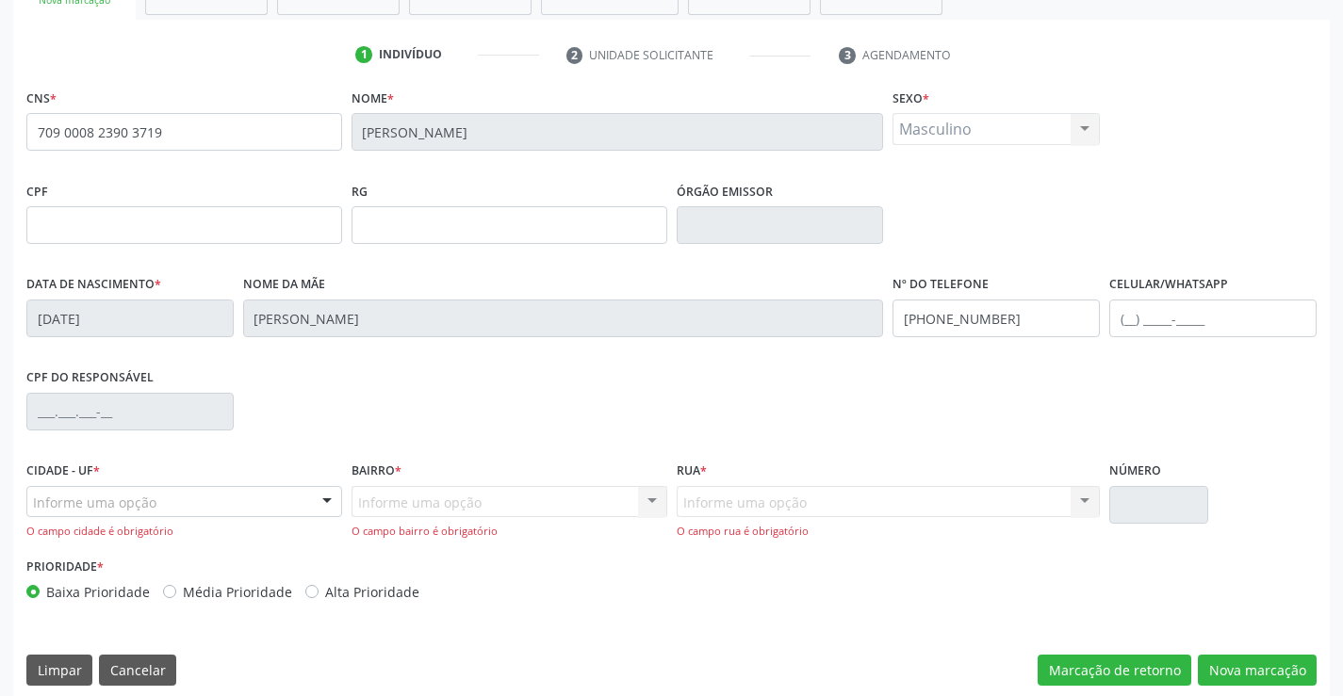
click at [154, 487] on div "Informe uma opção" at bounding box center [184, 502] width 316 height 32
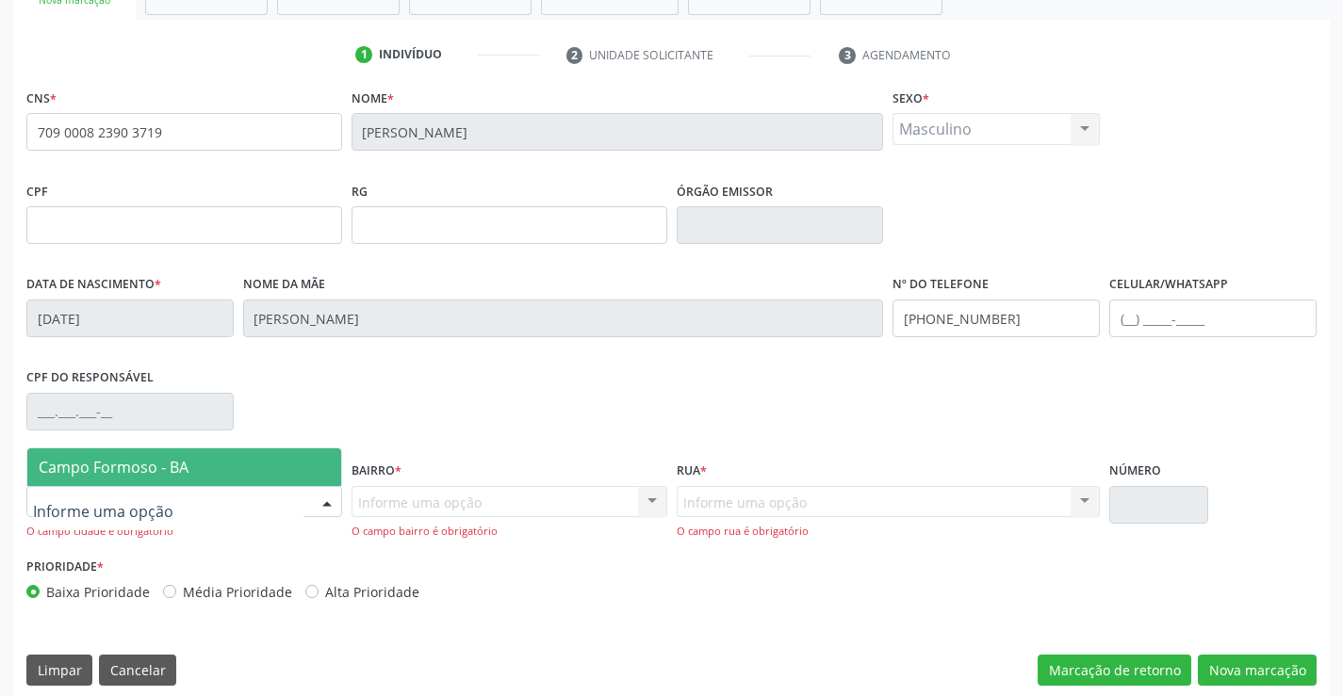
click at [187, 466] on span "Campo Formoso - BA" at bounding box center [184, 467] width 314 height 38
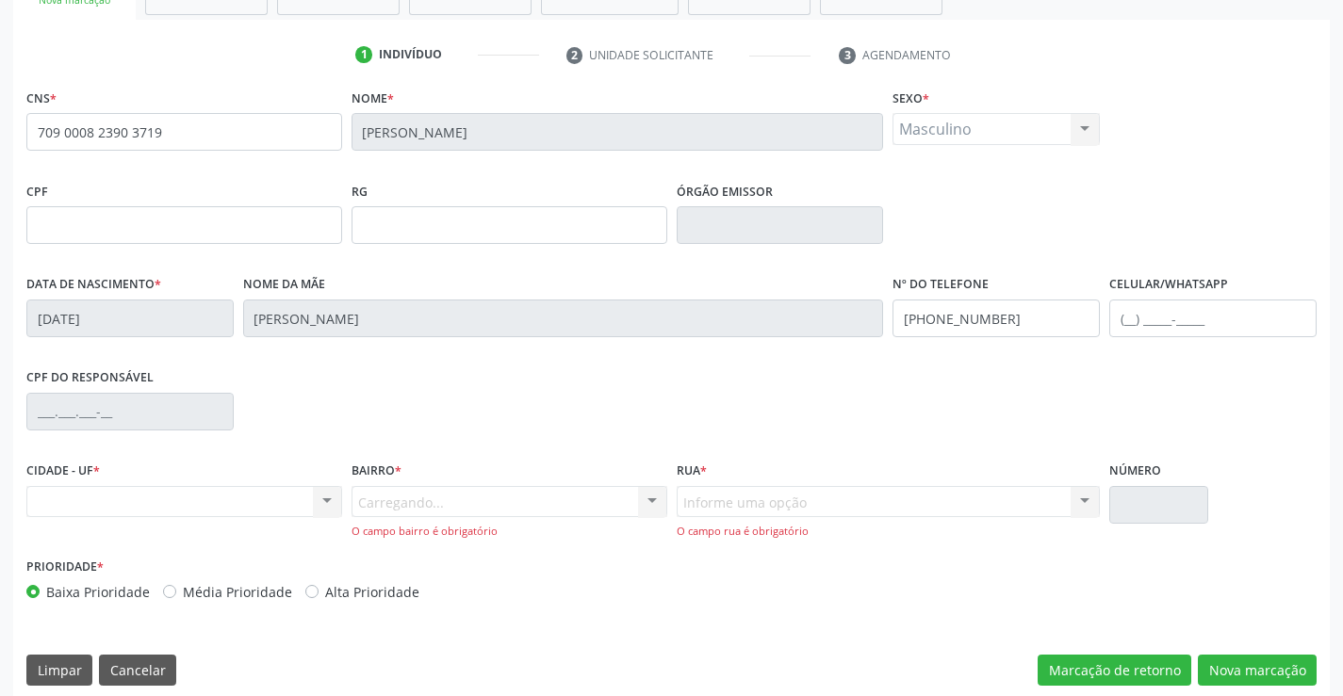
click at [406, 499] on div "Carregando... Nenhum resultado encontrado para: " " Nenhuma opção encontrada. D…" at bounding box center [509, 513] width 316 height 54
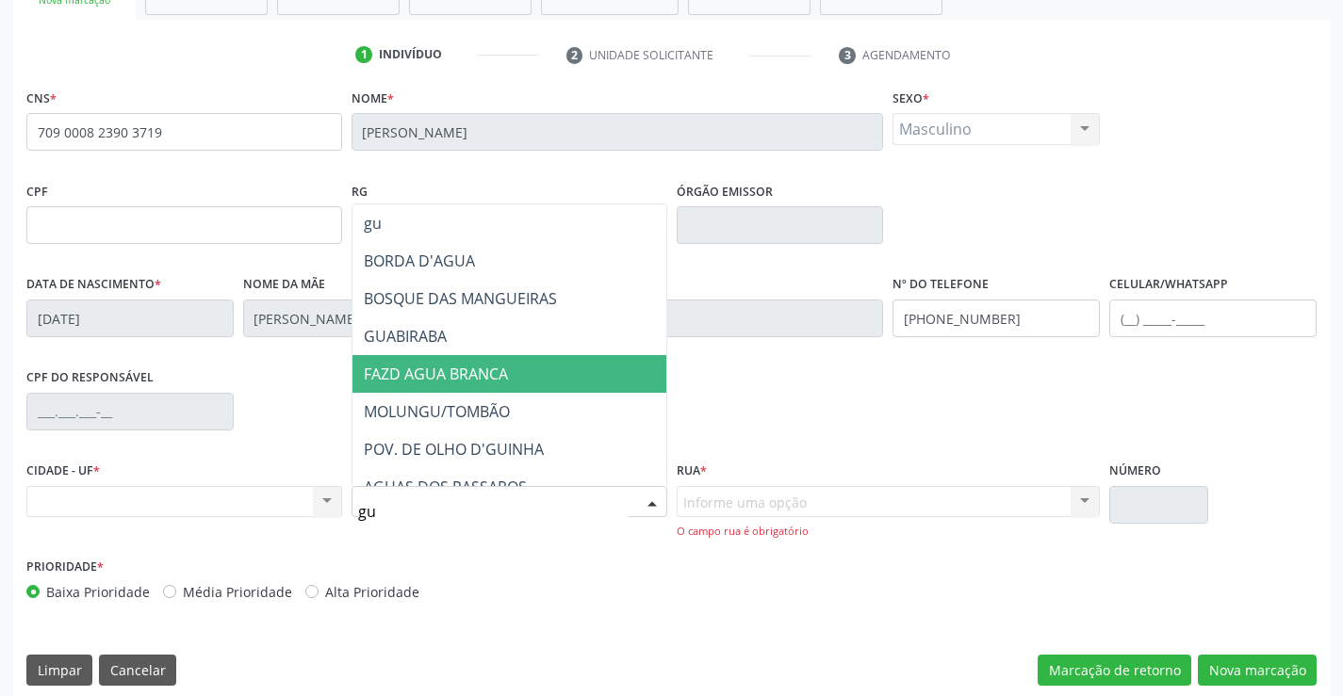
type input "gua"
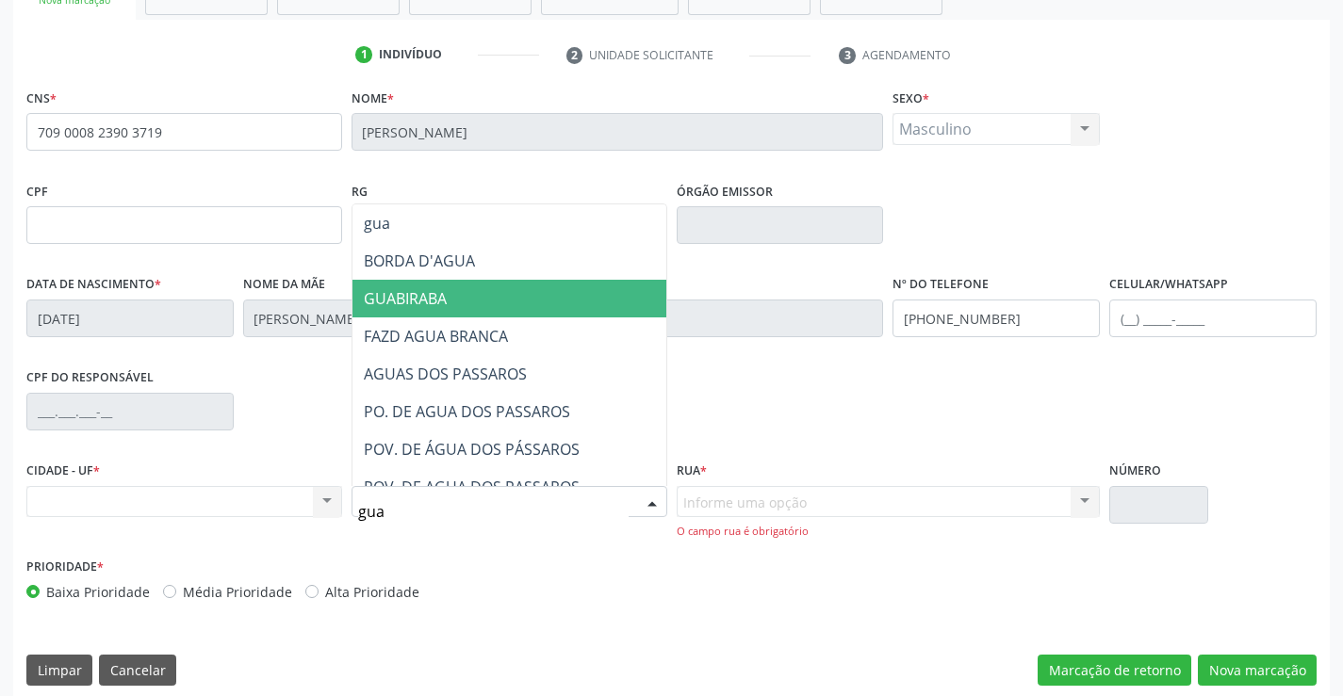
click at [446, 293] on span "GUABIRABA" at bounding box center [405, 298] width 83 height 21
click at [446, 293] on div "Nome da mãe Alzira Maria da Silva" at bounding box center [563, 303] width 641 height 67
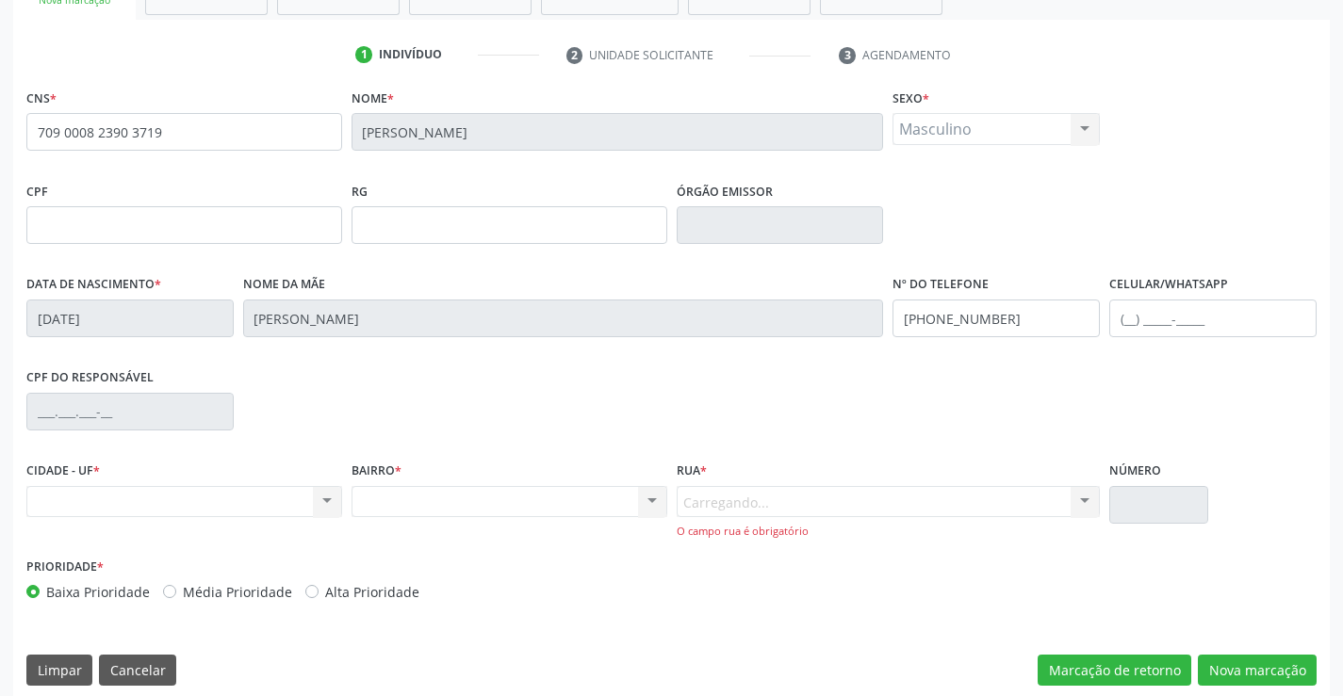
click at [825, 500] on div "Carregando... Nenhum resultado encontrado para: " " Nenhuma opção encontrada. D…" at bounding box center [888, 513] width 424 height 54
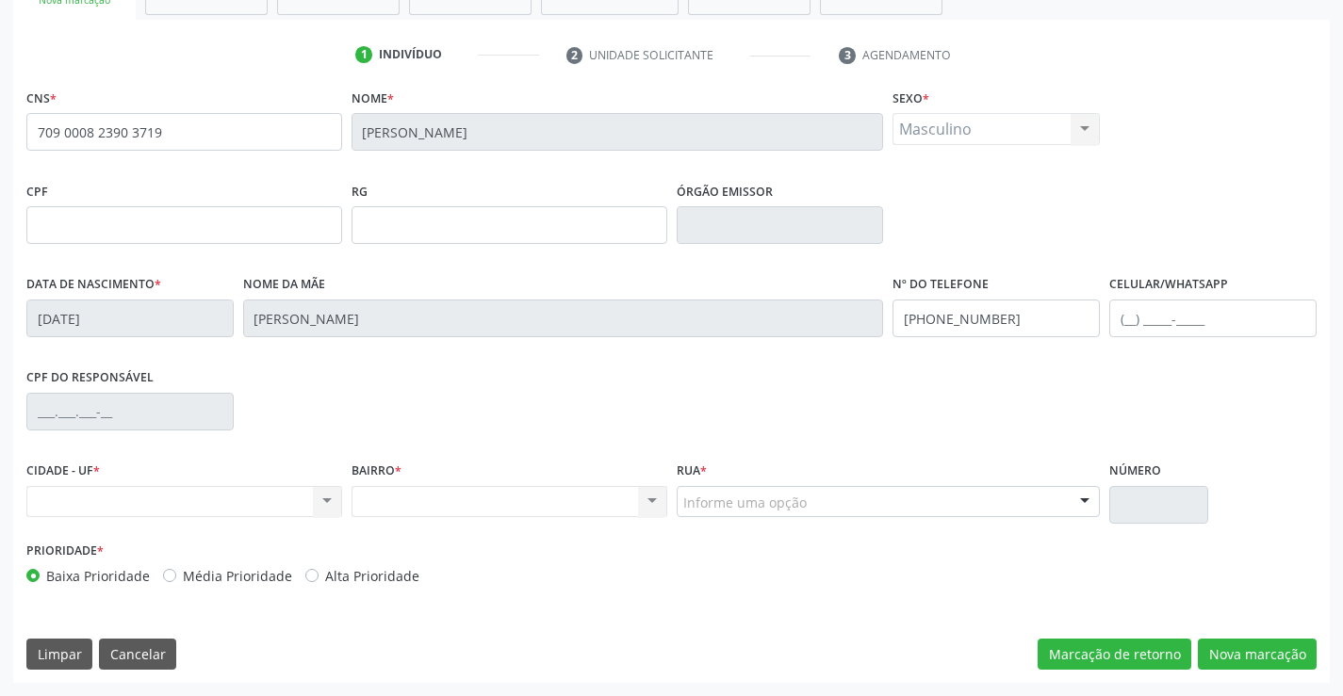
click at [825, 500] on div "Informe uma opção" at bounding box center [888, 502] width 424 height 32
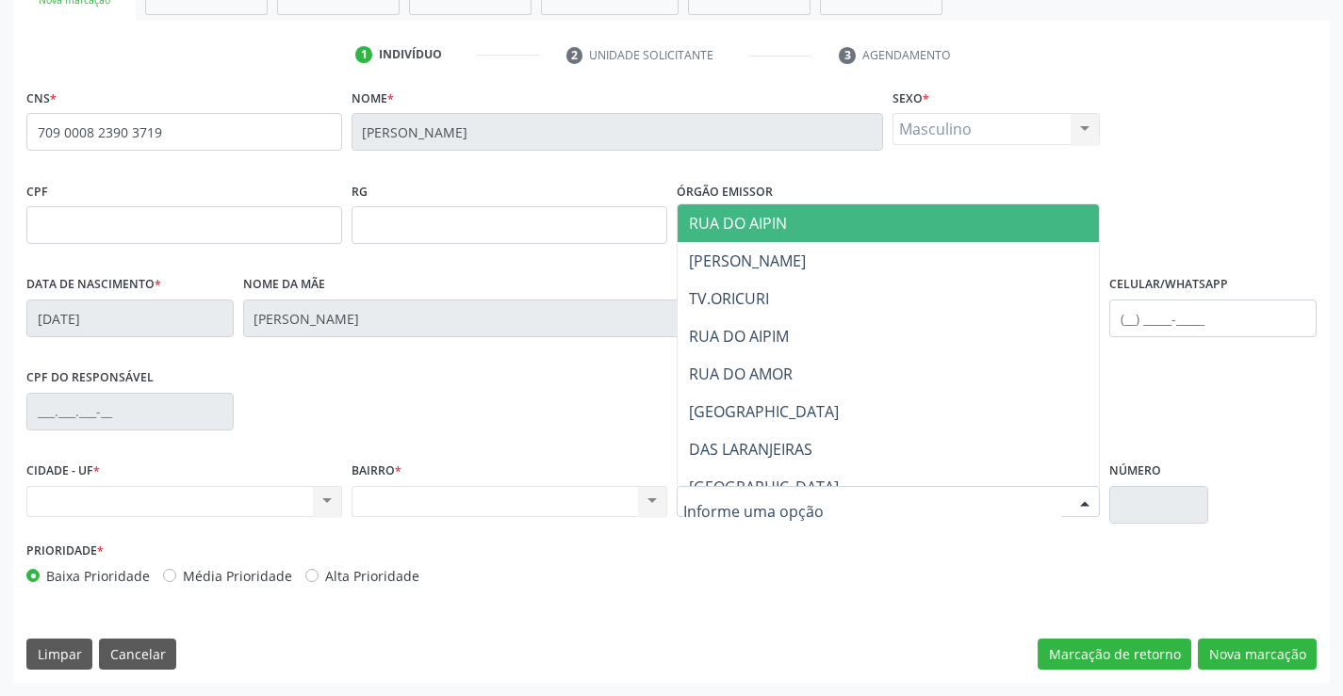
click at [825, 500] on input "text" at bounding box center [872, 512] width 379 height 38
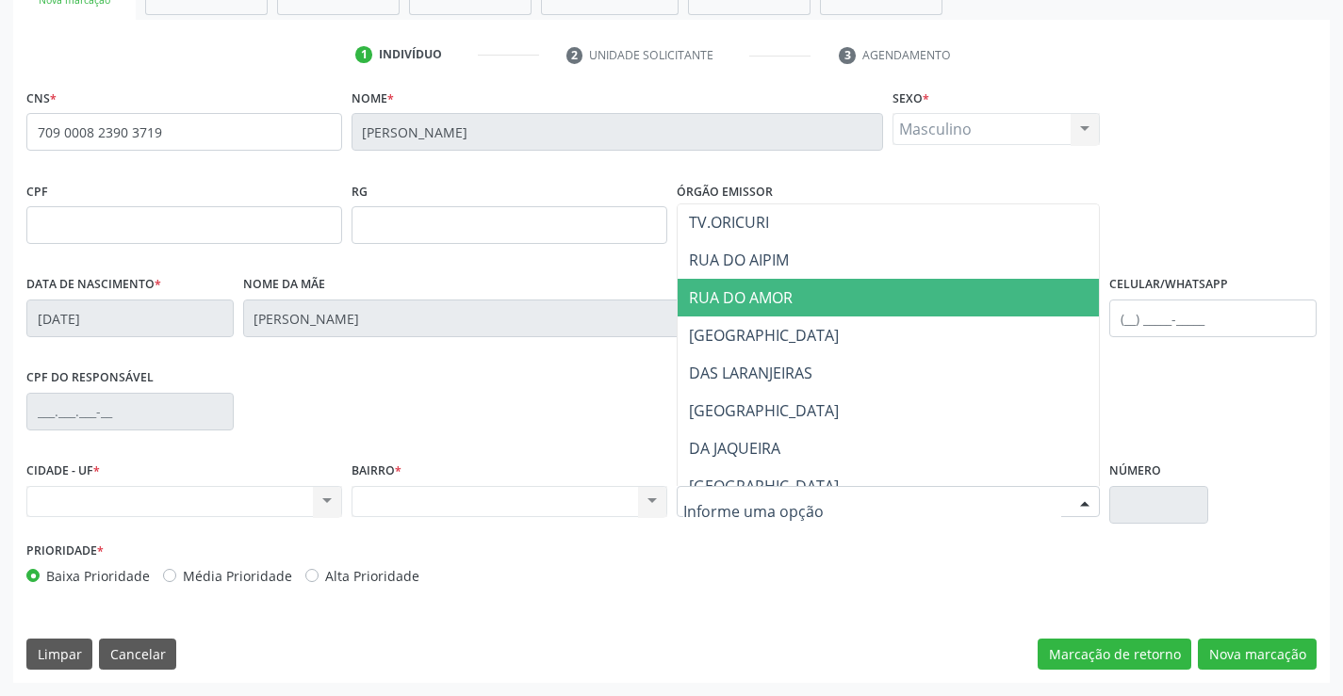
scroll to position [188, 0]
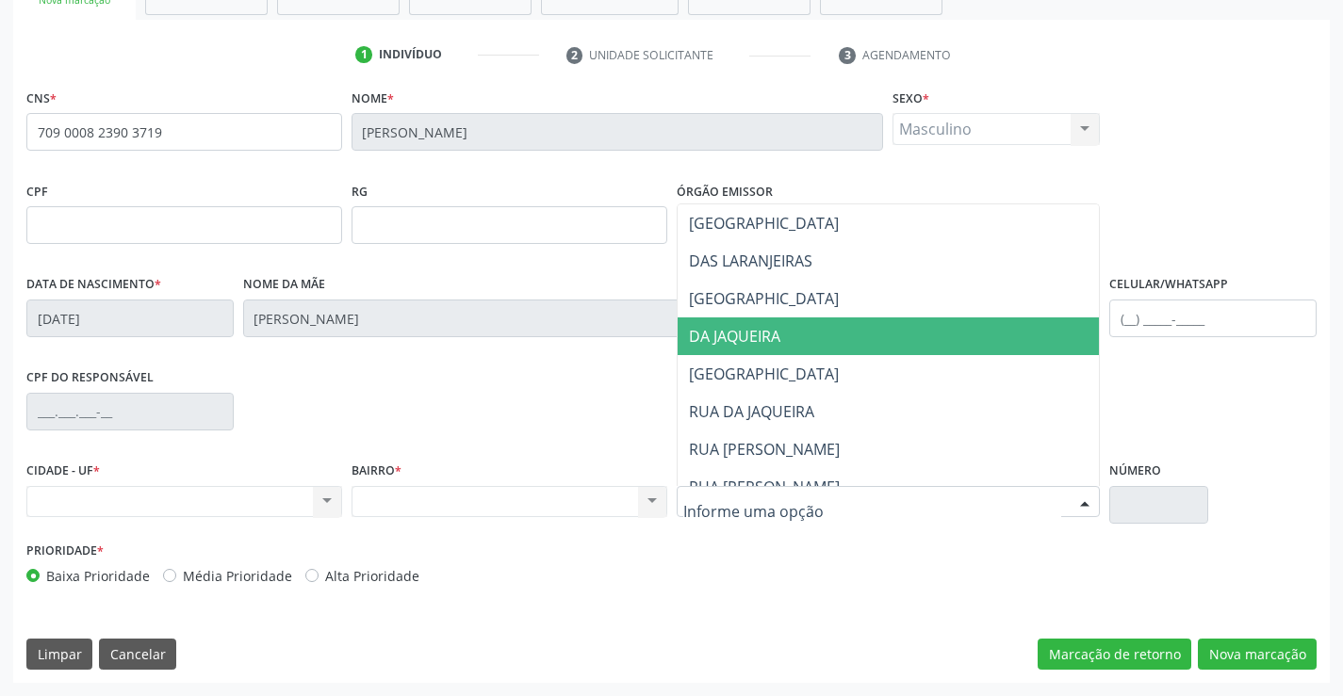
click at [808, 339] on span "DA JAQUEIRA" at bounding box center [888, 337] width 422 height 38
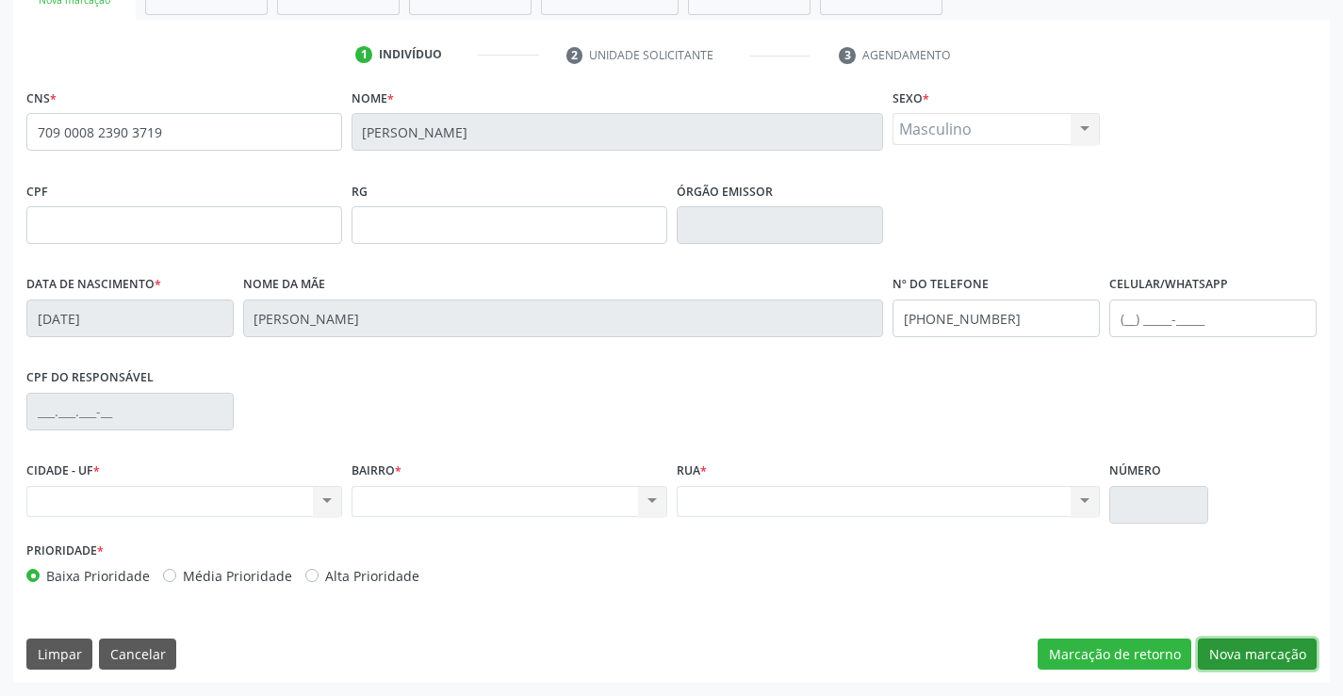
click at [1267, 648] on button "Nova marcação" at bounding box center [1257, 655] width 119 height 32
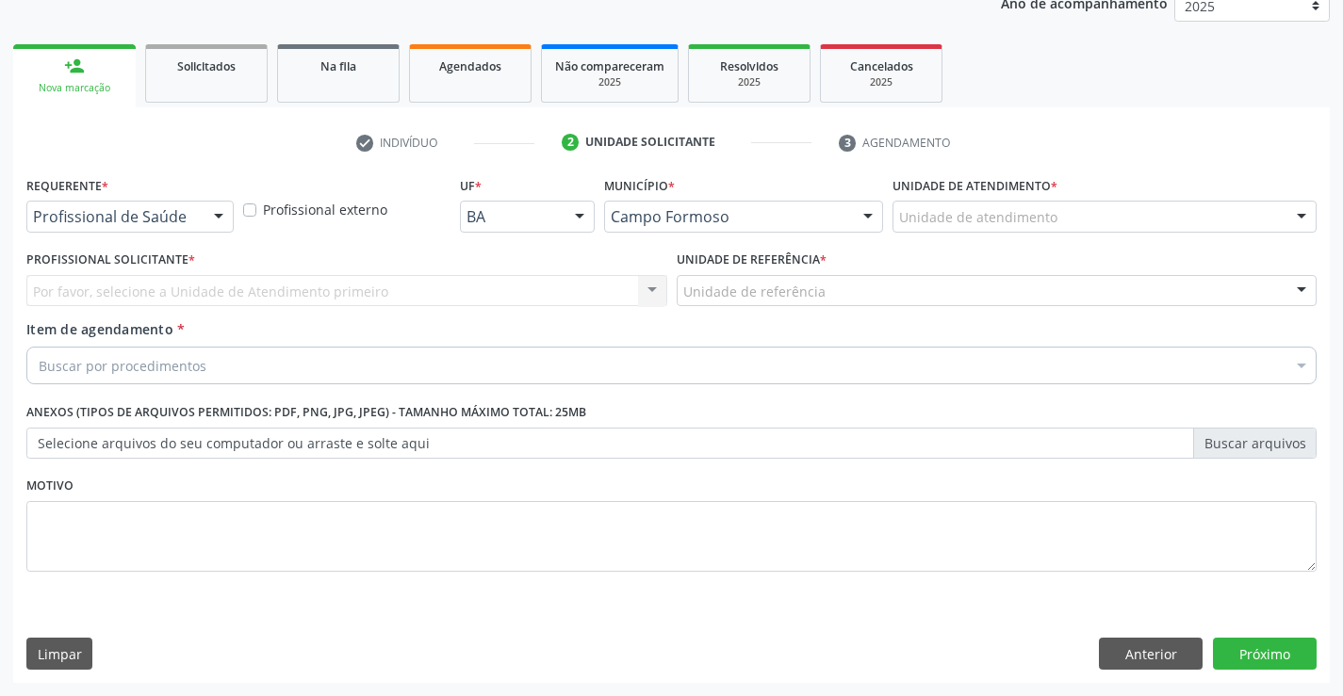
scroll to position [237, 0]
click at [207, 220] on div at bounding box center [218, 218] width 28 height 32
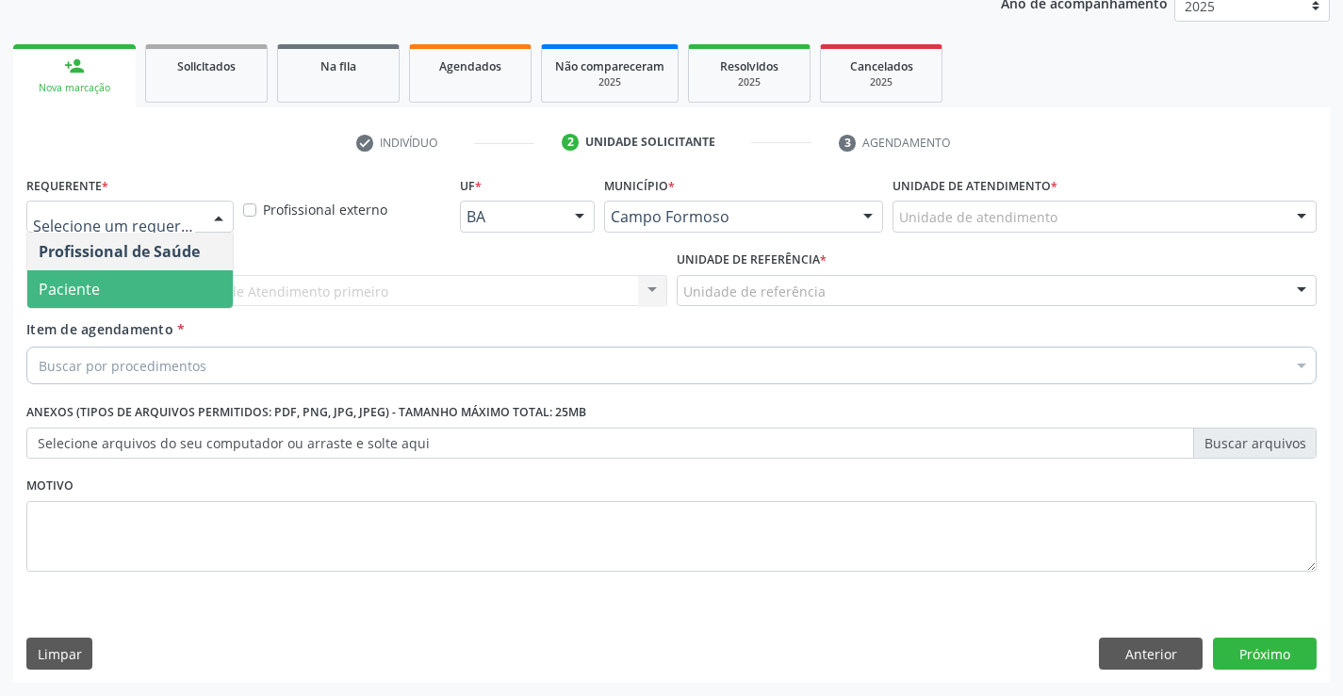
click at [162, 281] on span "Paciente" at bounding box center [129, 289] width 205 height 38
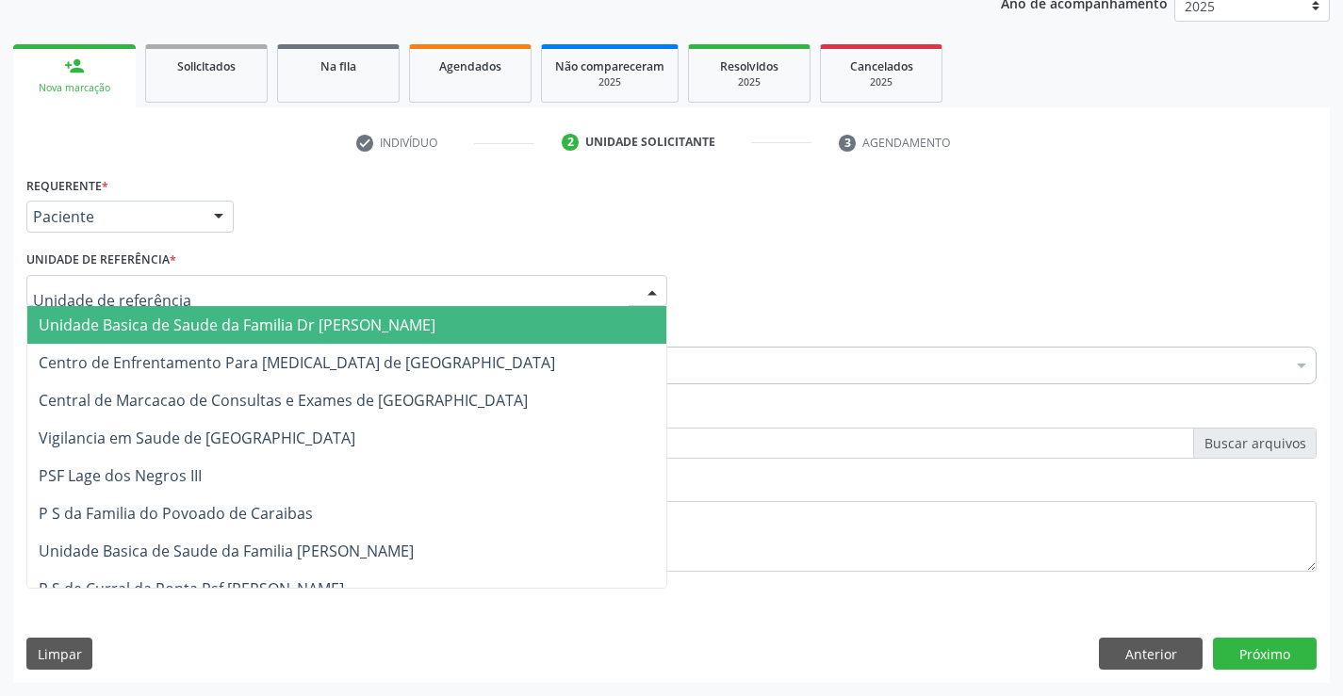
click at [166, 328] on span "Unidade Basica de Saude da Familia Dr [PERSON_NAME]" at bounding box center [237, 325] width 397 height 21
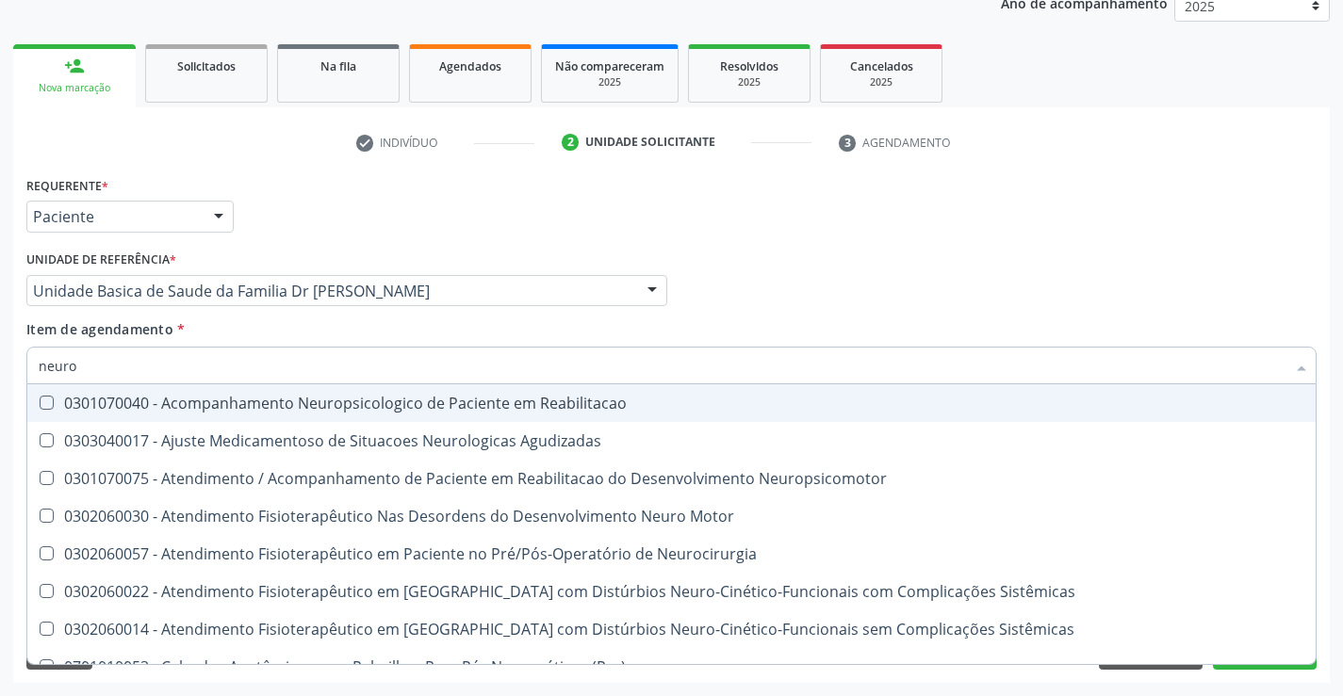
type input "neurol"
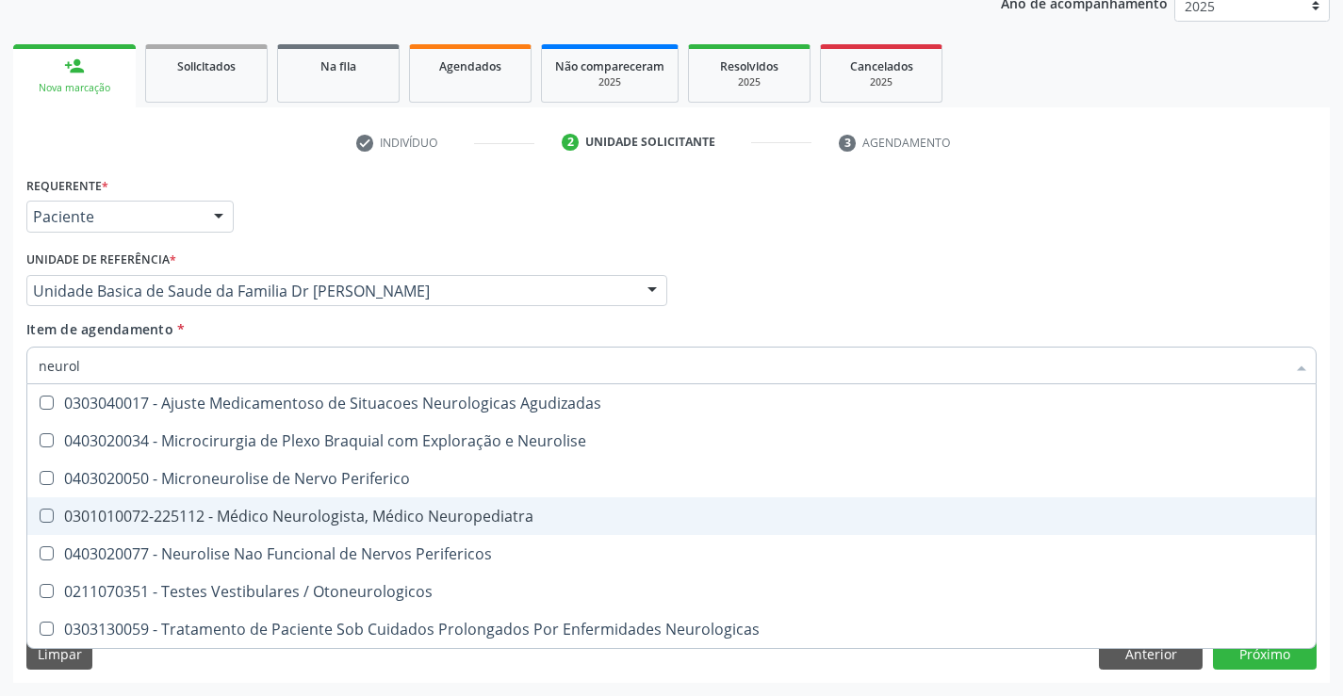
click at [381, 522] on div "0301010072-225112 - Médico Neurologista, Médico Neuropediatra" at bounding box center [671, 516] width 1265 height 15
checkbox Neuropediatra "true"
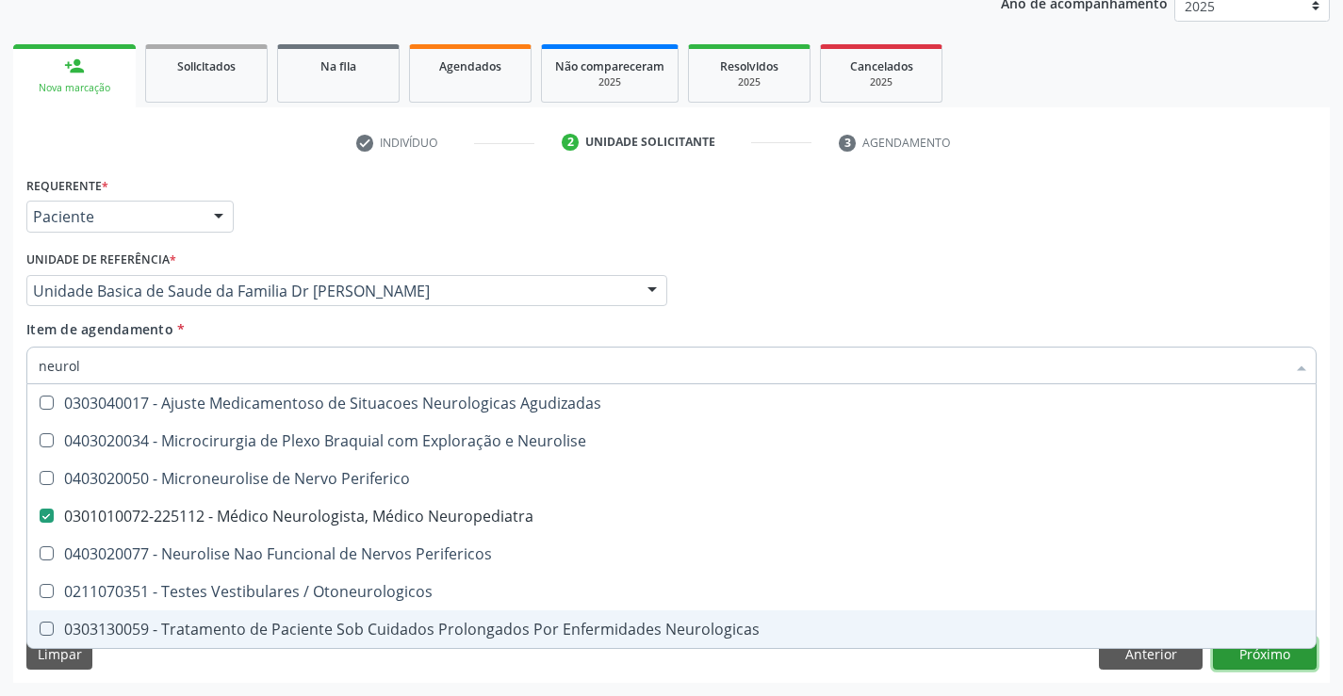
click at [1263, 650] on div "Requerente * Paciente Profissional de Saúde Paciente Nenhum resultado encontrad…" at bounding box center [671, 427] width 1316 height 512
checkbox Neurolise "true"
checkbox Neuropediatra "false"
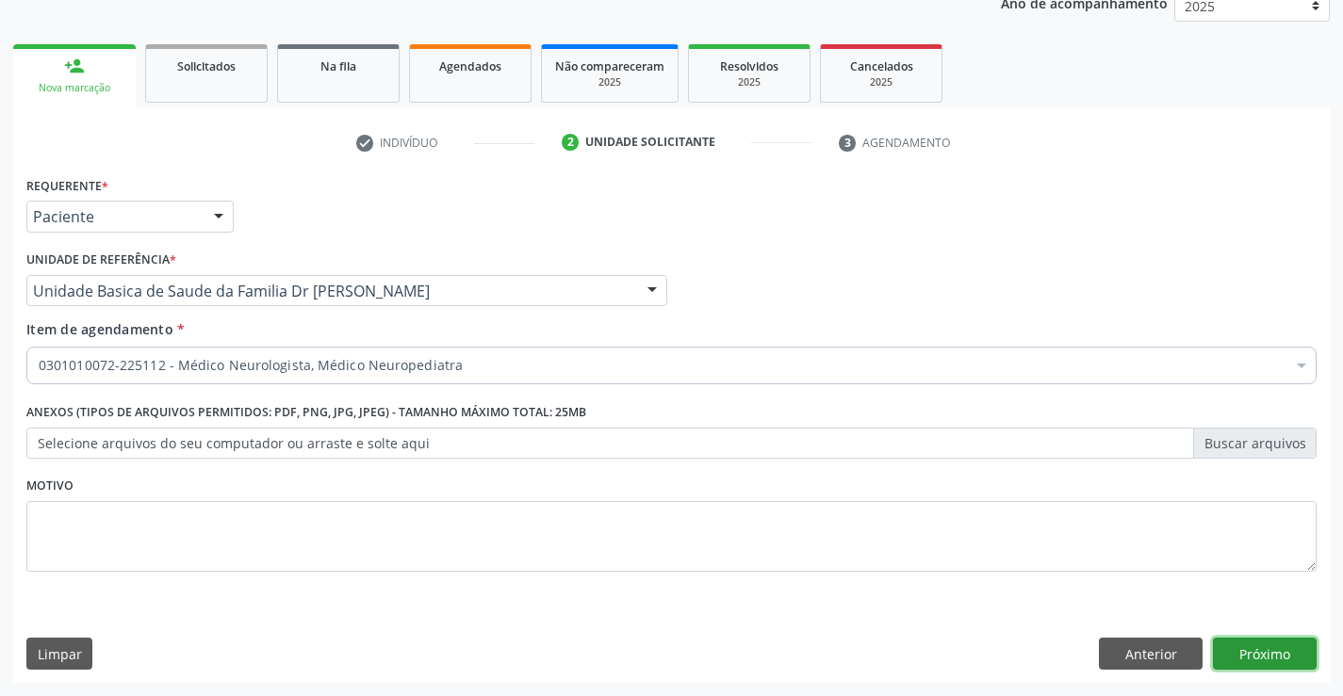
click at [1263, 650] on button "Próximo" at bounding box center [1265, 654] width 104 height 32
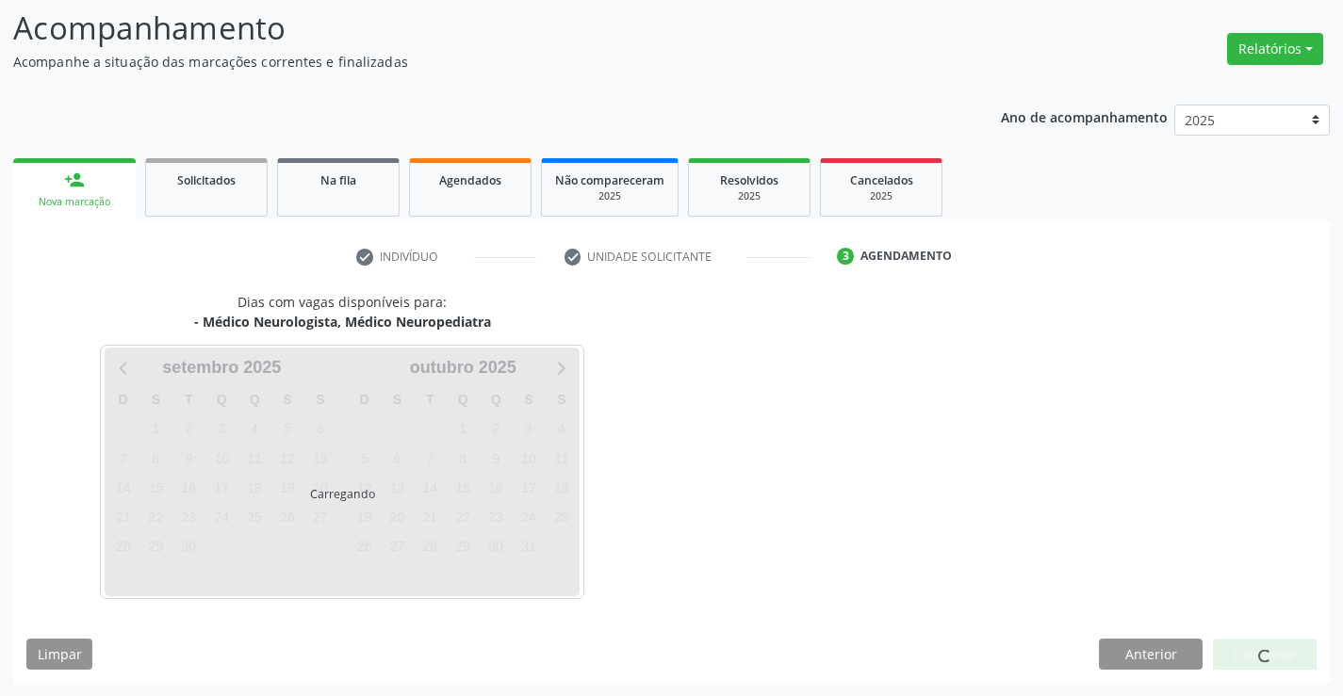
scroll to position [179, 0]
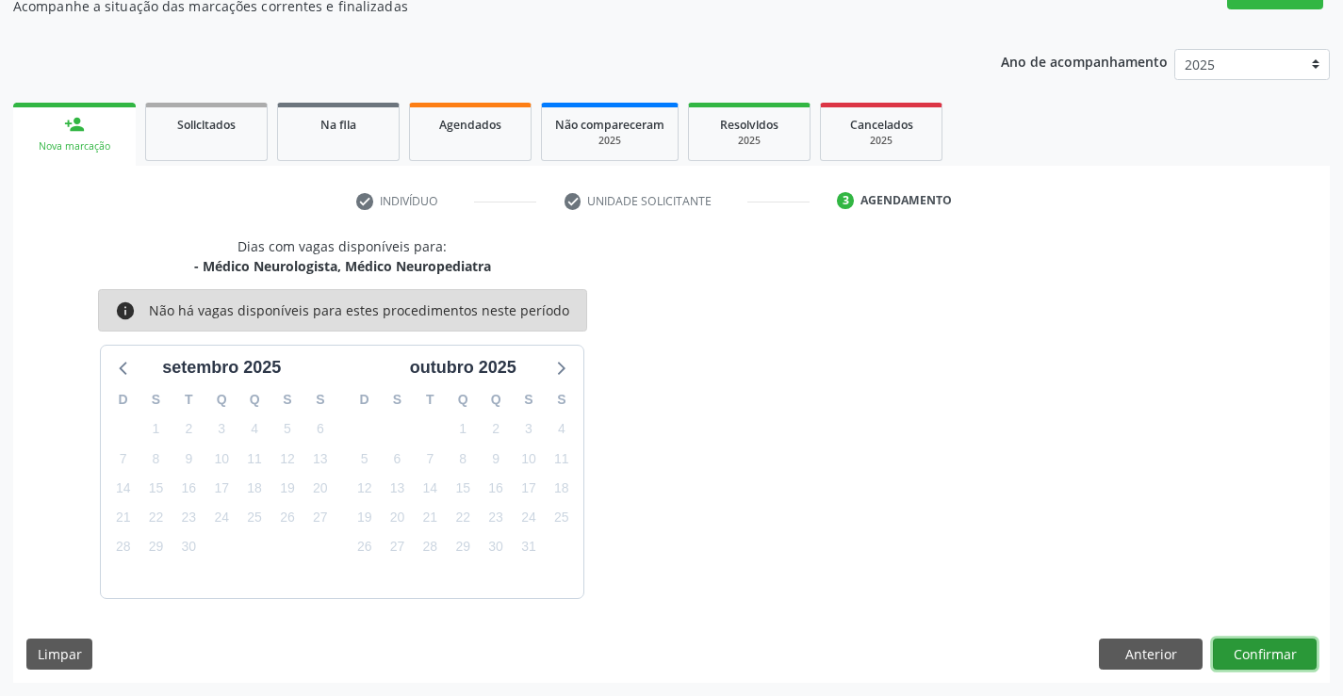
click at [1263, 650] on button "Confirmar" at bounding box center [1265, 655] width 104 height 32
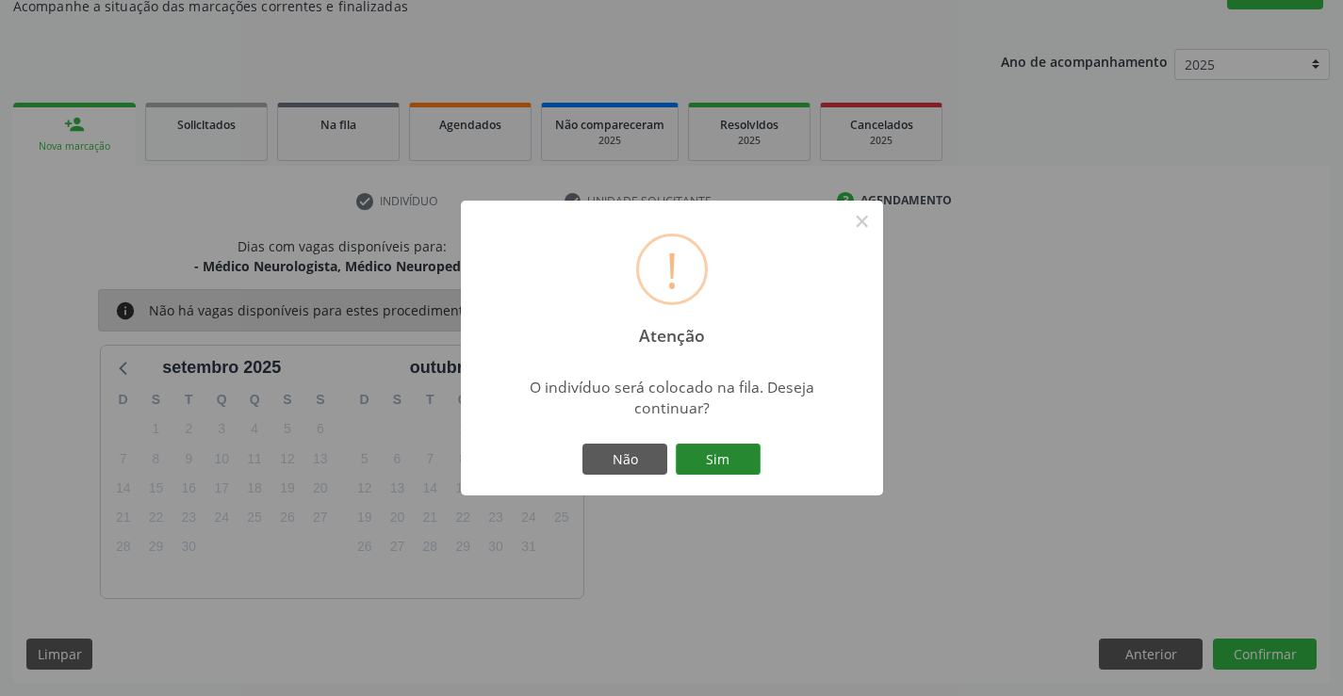
click at [710, 459] on button "Sim" at bounding box center [718, 460] width 85 height 32
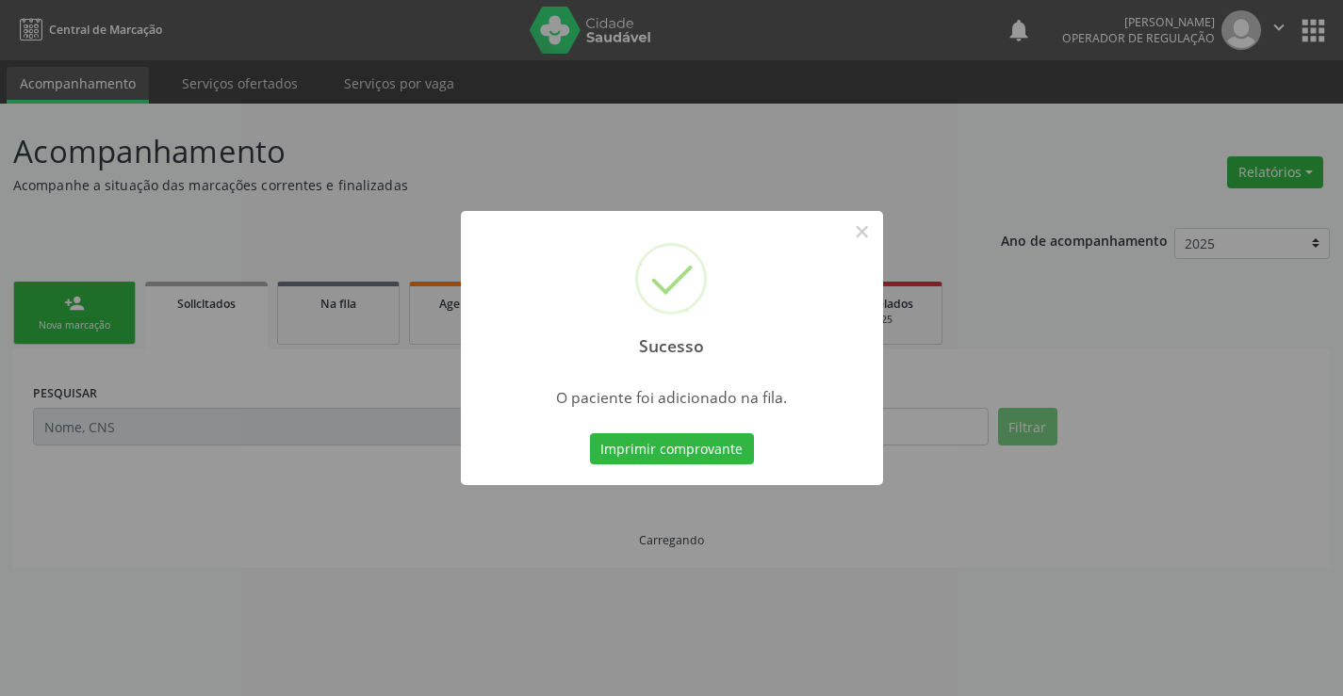
scroll to position [0, 0]
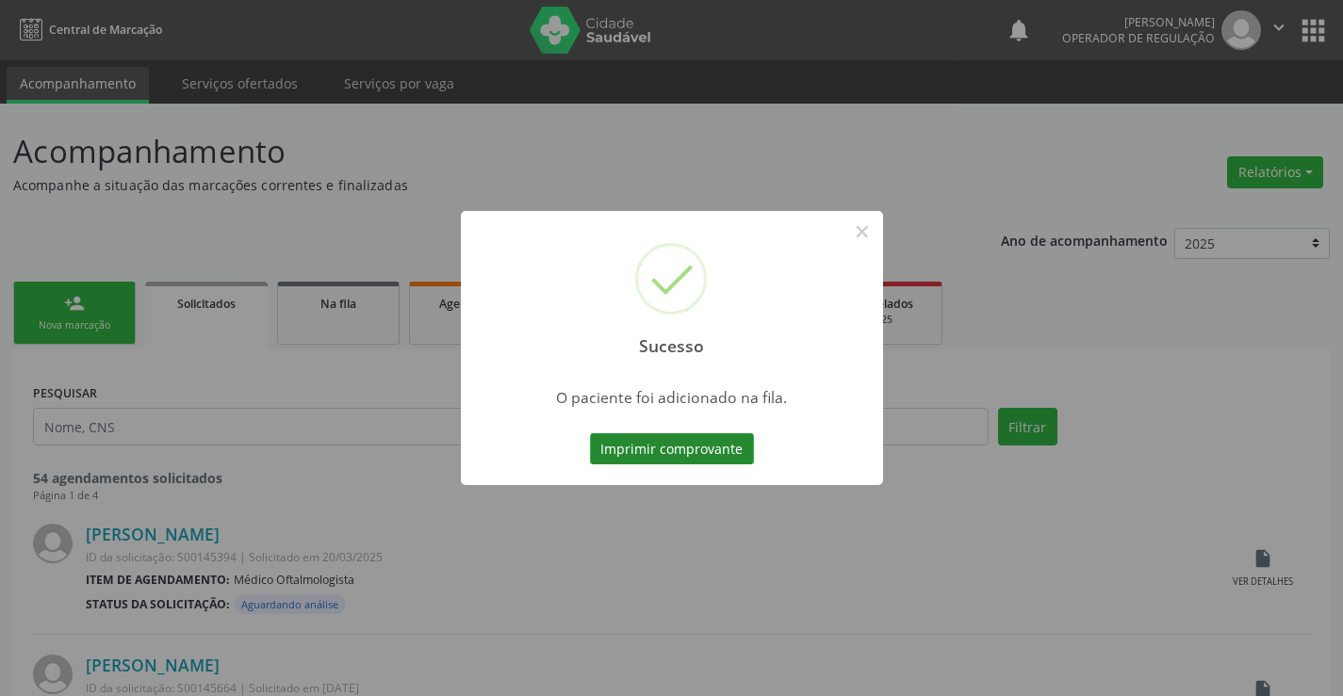
click at [706, 455] on button "Imprimir comprovante" at bounding box center [672, 449] width 164 height 32
